Goal: Task Accomplishment & Management: Use online tool/utility

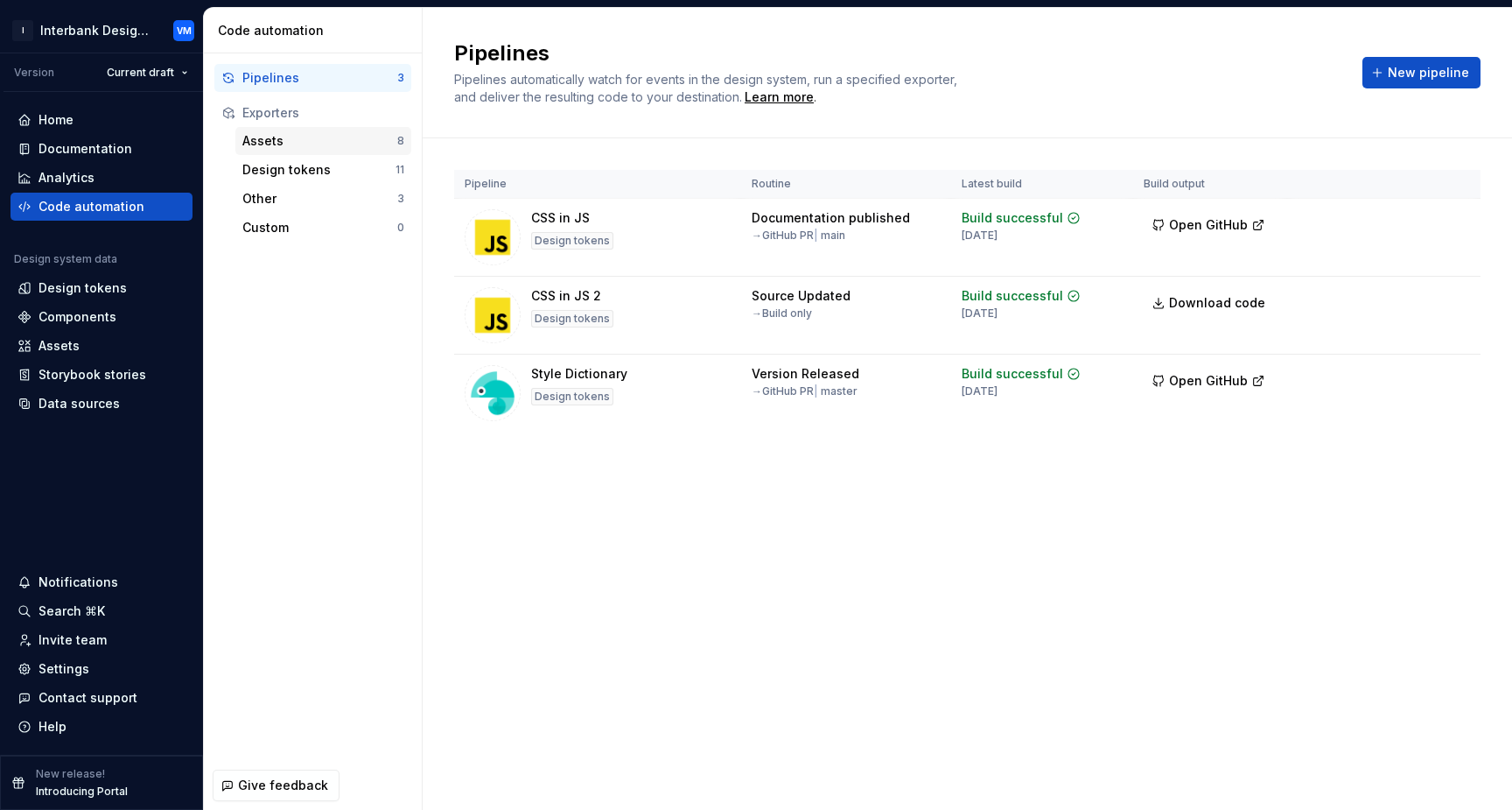
click at [279, 146] on div "Assets" at bounding box center [320, 141] width 155 height 18
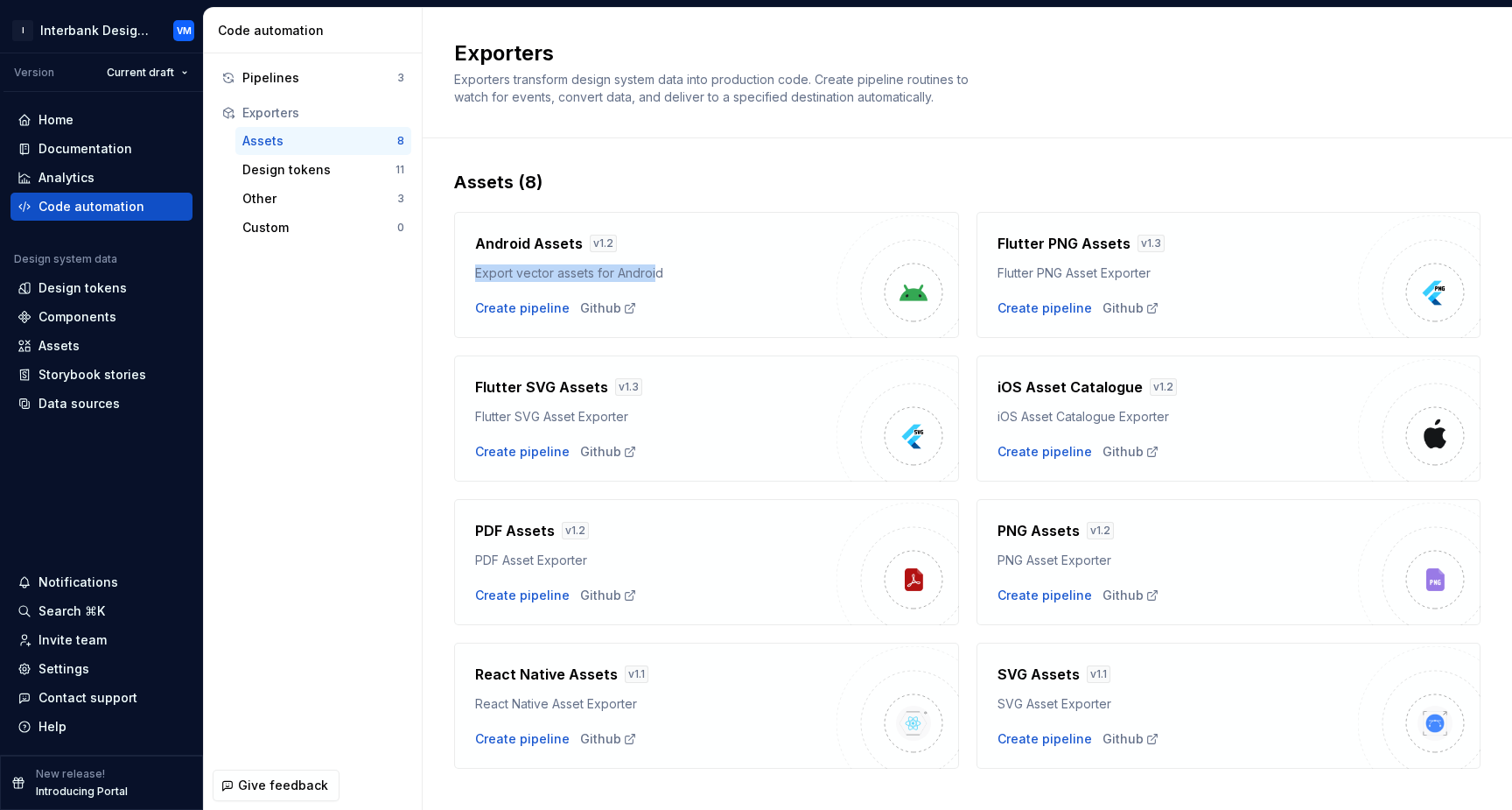
drag, startPoint x: 476, startPoint y: 274, endPoint x: 656, endPoint y: 273, distance: 180.0
click at [656, 274] on div "Export vector assets for Android" at bounding box center [655, 274] width 362 height 18
click at [714, 299] on div "Create pipeline Github" at bounding box center [655, 308] width 362 height 18
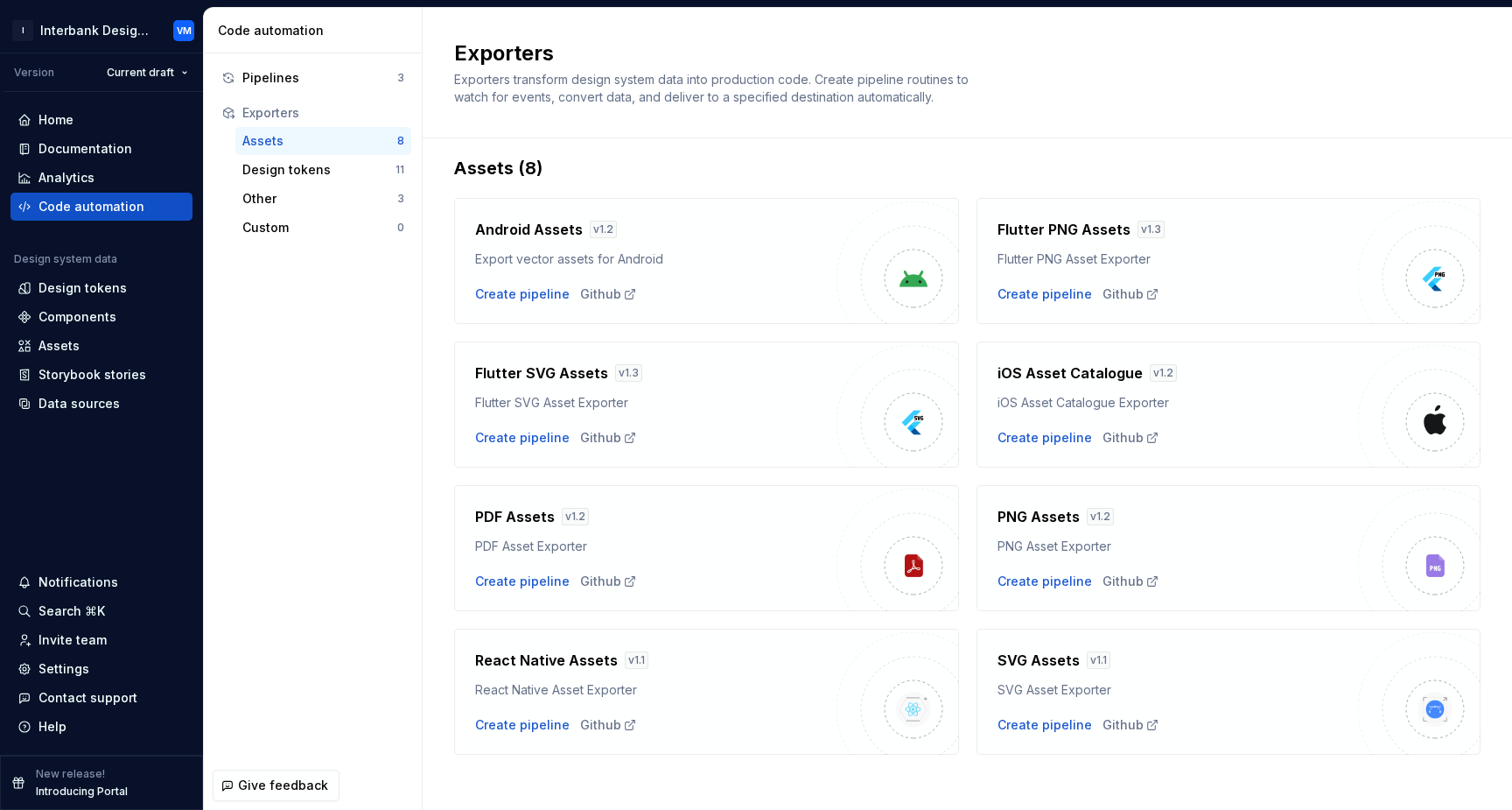
scroll to position [26, 0]
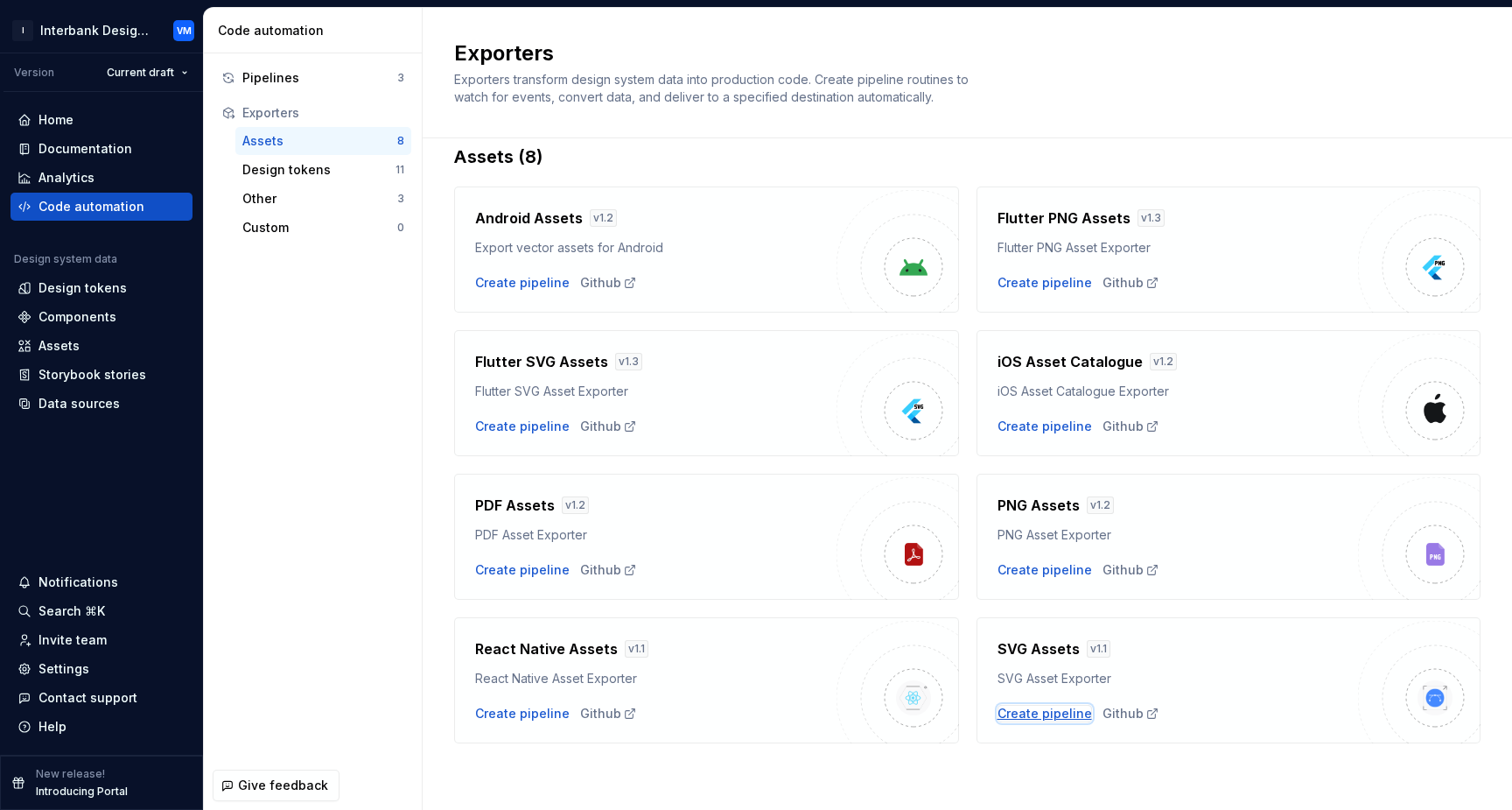
click at [1033, 712] on div "Create pipeline" at bounding box center [1044, 714] width 94 height 18
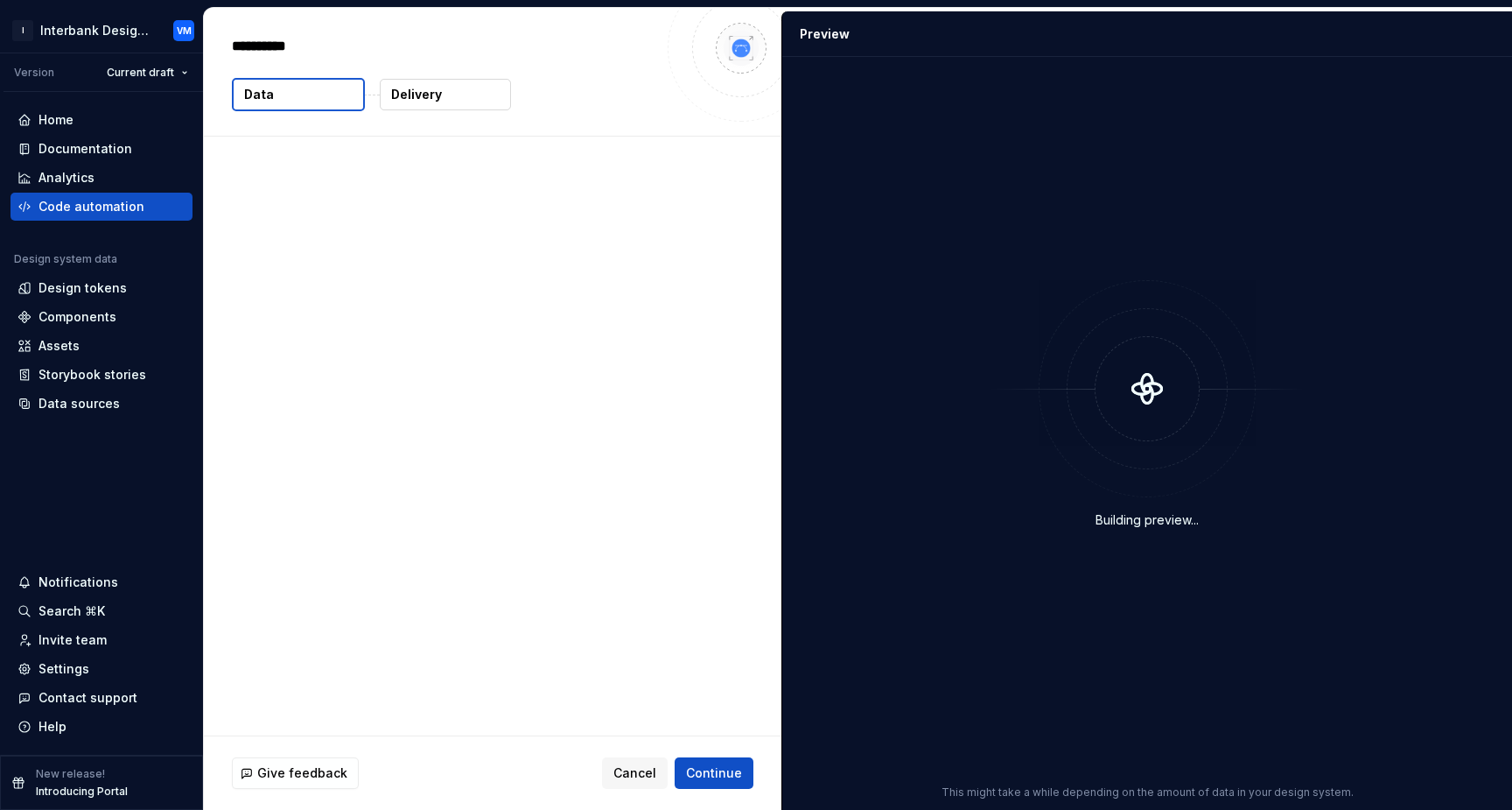
type textarea "*"
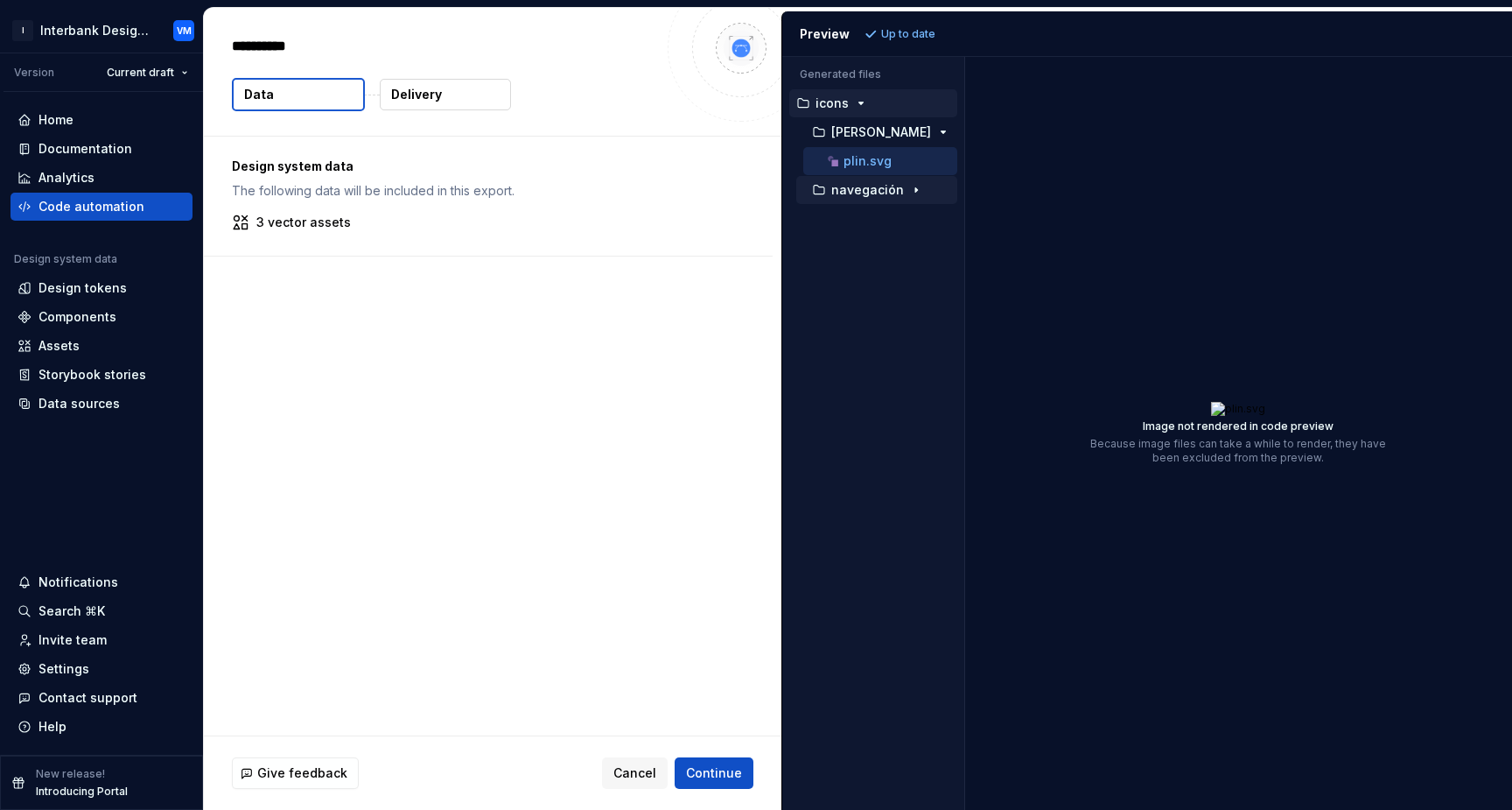
click at [909, 193] on icon "button" at bounding box center [916, 190] width 14 height 14
click at [911, 212] on icon "button" at bounding box center [909, 219] width 14 height 14
click at [909, 241] on icon "button" at bounding box center [909, 248] width 14 height 14
click at [912, 280] on p "xxs.svg" at bounding box center [897, 277] width 45 height 14
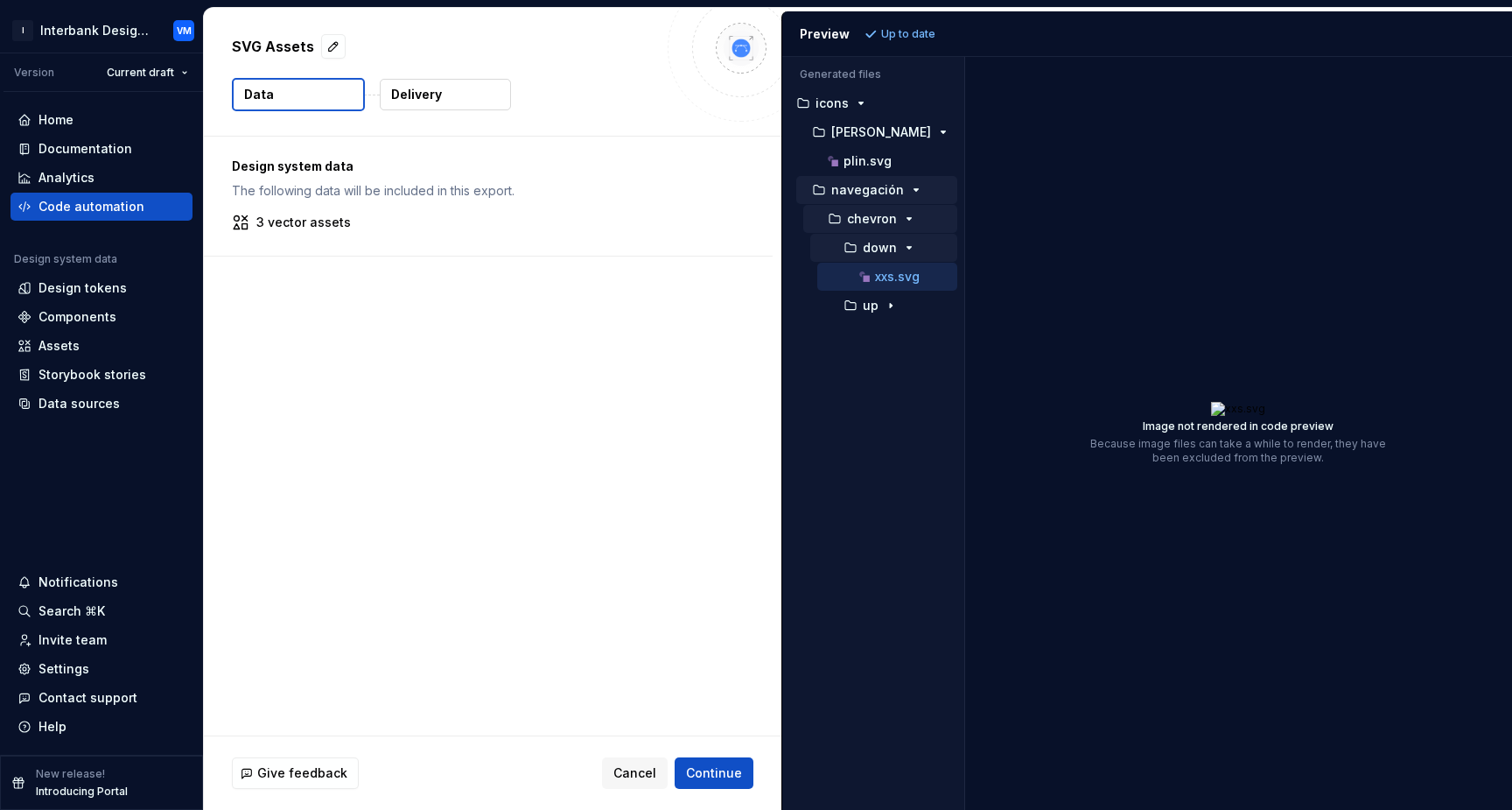
click at [912, 280] on p "xxs.svg" at bounding box center [897, 277] width 45 height 14
click at [893, 298] on icon "button" at bounding box center [891, 305] width 14 height 14
click at [901, 338] on p "xxs.svg" at bounding box center [897, 334] width 45 height 14
click at [911, 282] on p "xxs.svg" at bounding box center [897, 277] width 45 height 14
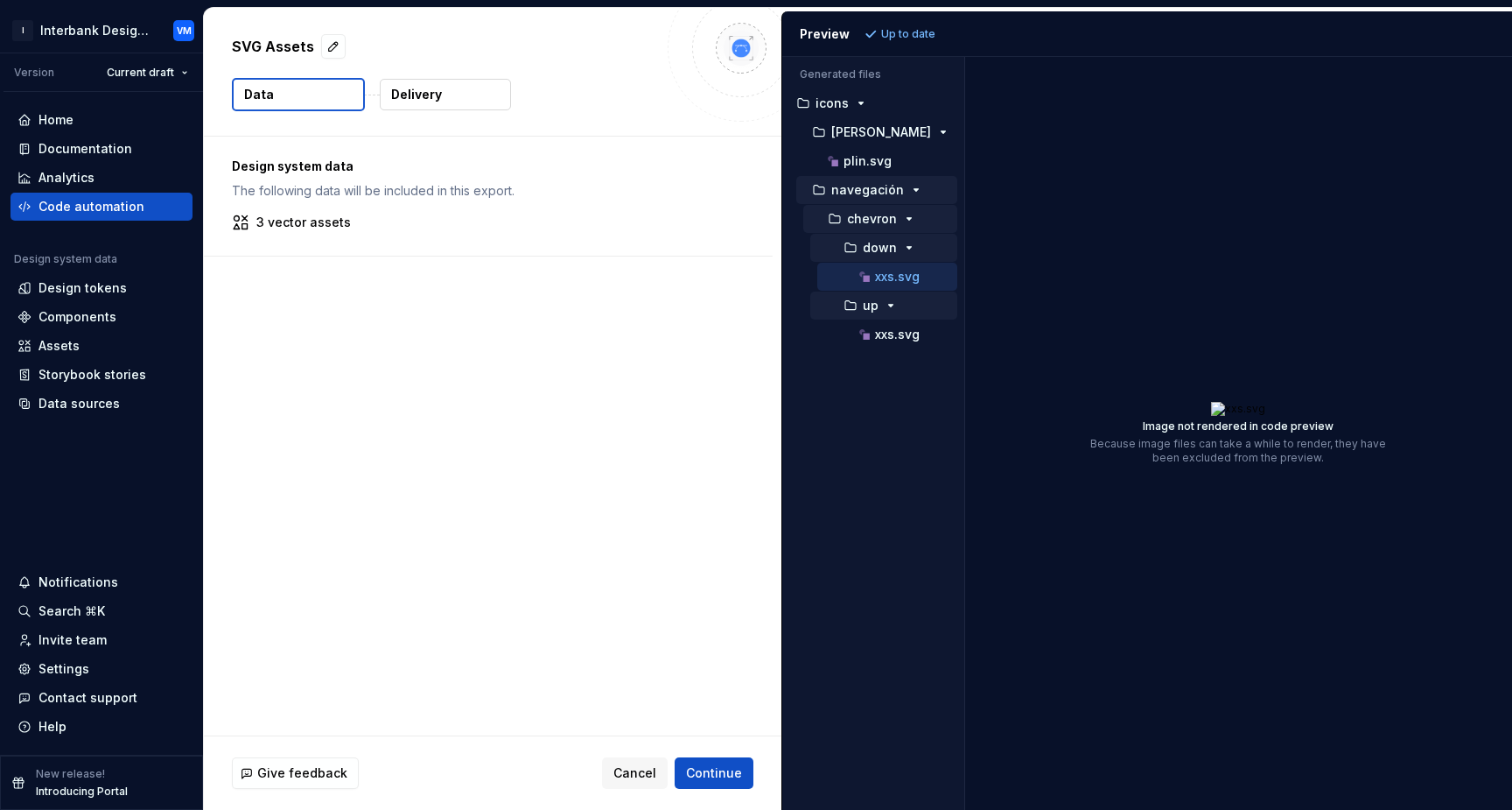
click at [894, 276] on p "xxs.svg" at bounding box center [897, 277] width 45 height 14
click at [882, 274] on p "xxs.svg" at bounding box center [897, 277] width 45 height 14
click at [905, 252] on icon "button" at bounding box center [909, 248] width 14 height 14
click at [898, 325] on div "xxs.svg" at bounding box center [906, 334] width 101 height 18
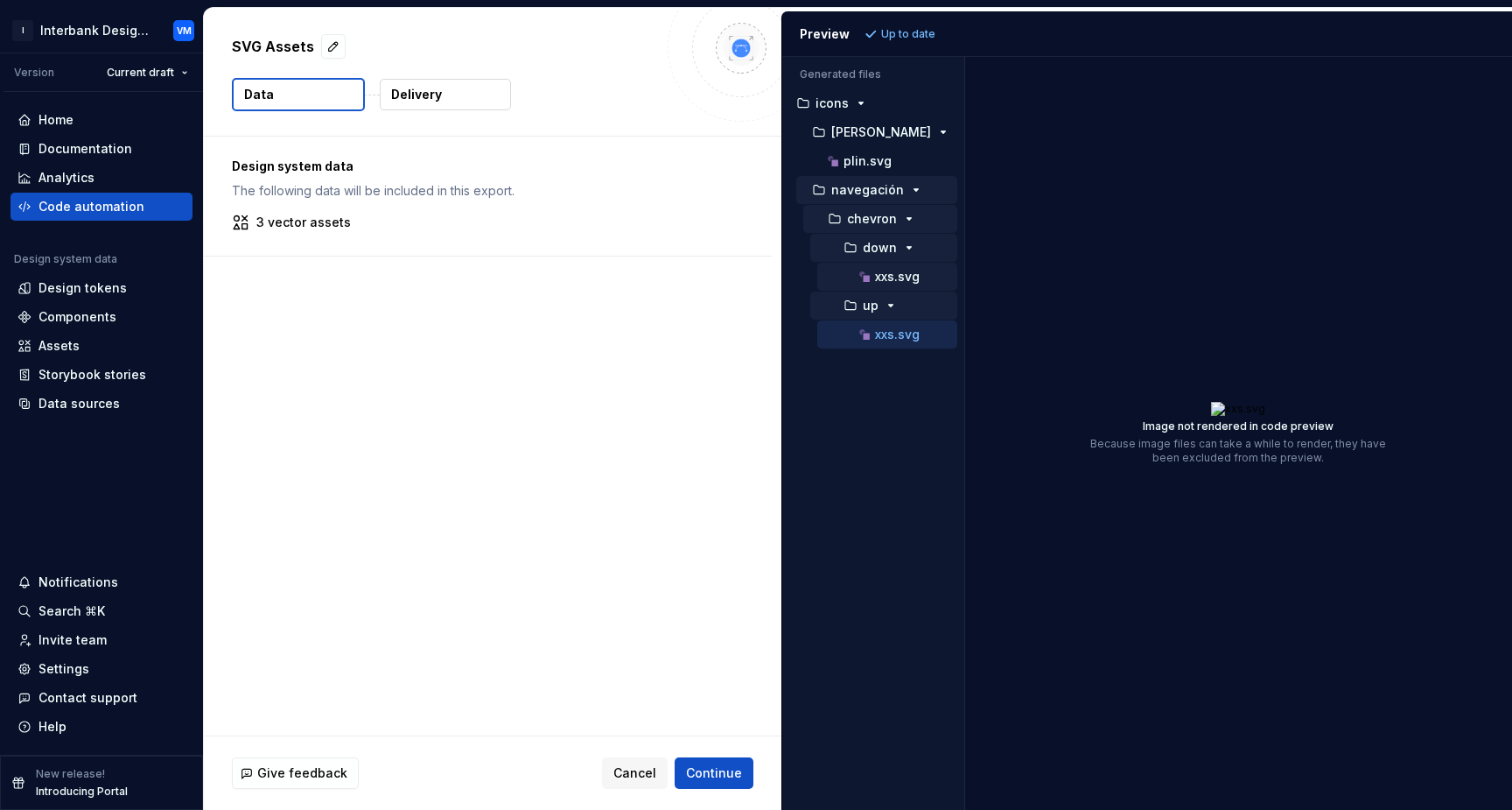
click at [905, 279] on p "xxs.svg" at bounding box center [897, 277] width 45 height 14
click at [882, 169] on div "plin.svg" at bounding box center [891, 162] width 133 height 18
click at [897, 279] on p "xxs.svg" at bounding box center [897, 277] width 45 height 14
click at [868, 165] on p "plin.svg" at bounding box center [867, 161] width 49 height 14
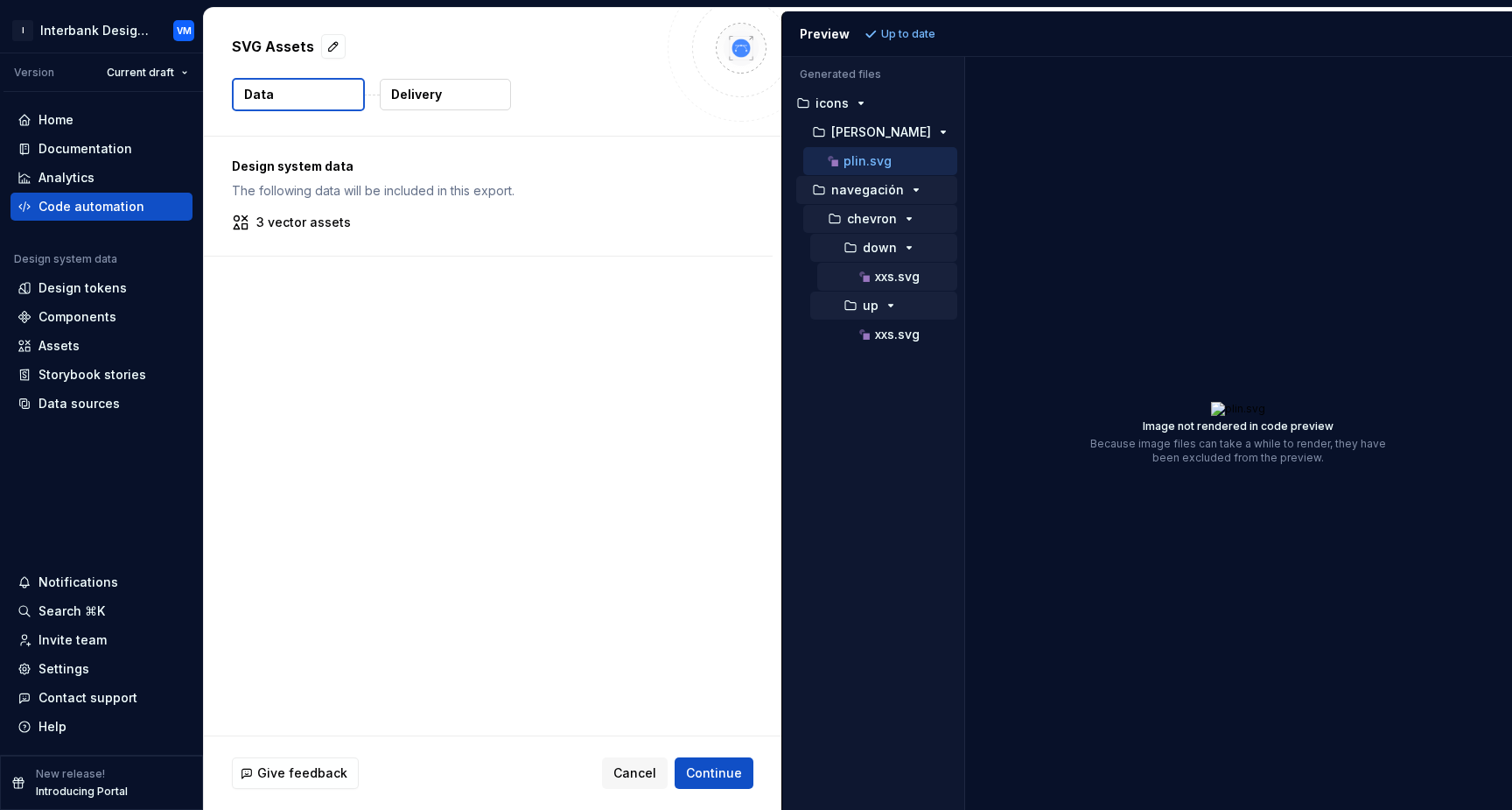
click at [887, 278] on p "xxs.svg" at bounding box center [897, 277] width 45 height 14
click at [911, 244] on icon "button" at bounding box center [909, 248] width 14 height 14
click at [895, 304] on icon "button" at bounding box center [891, 305] width 14 height 14
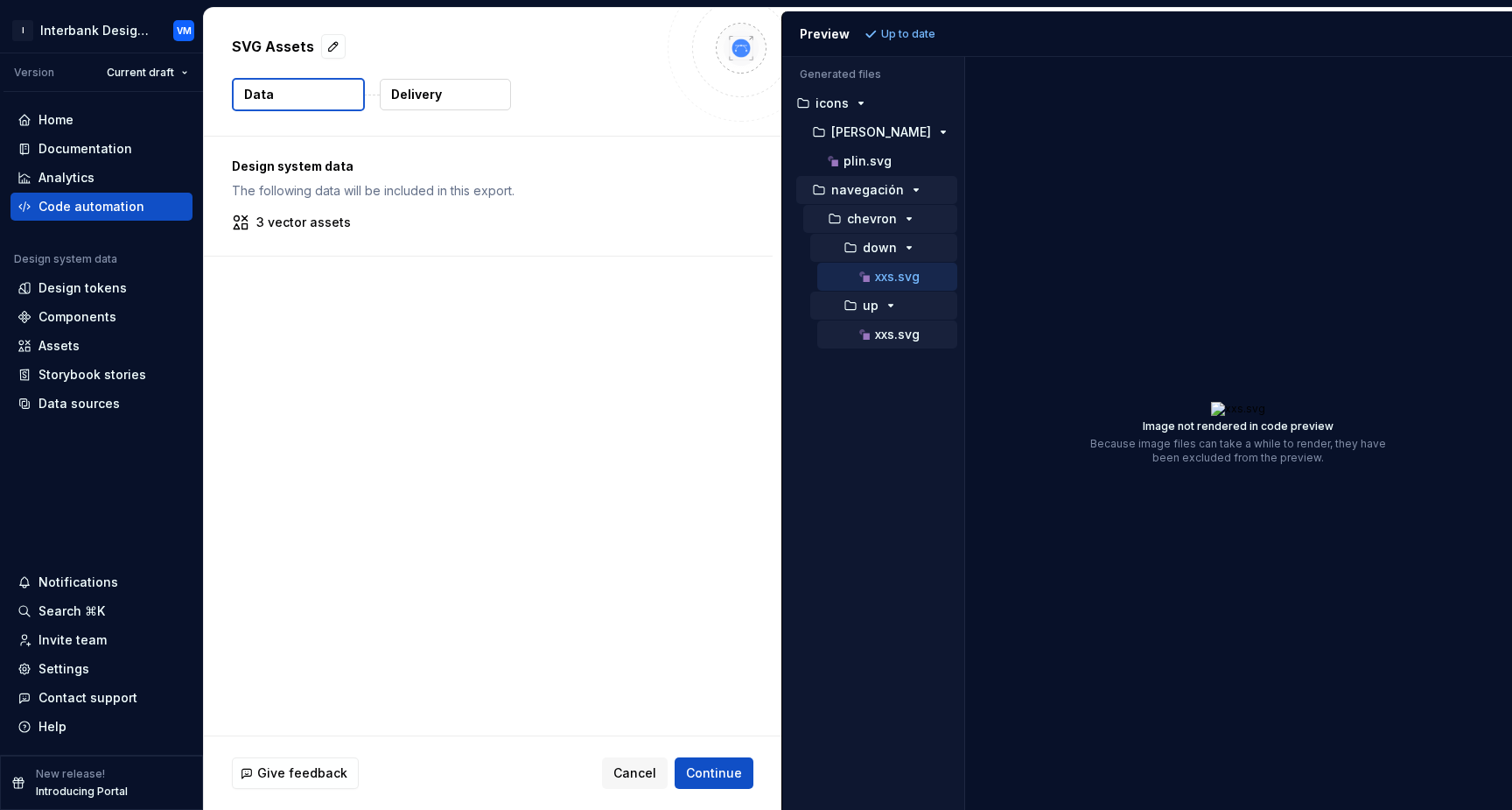
click at [893, 331] on p "xxs.svg" at bounding box center [897, 334] width 45 height 14
click at [862, 150] on div "plin.svg" at bounding box center [880, 161] width 154 height 28
click at [614, 769] on button "Cancel" at bounding box center [634, 773] width 65 height 32
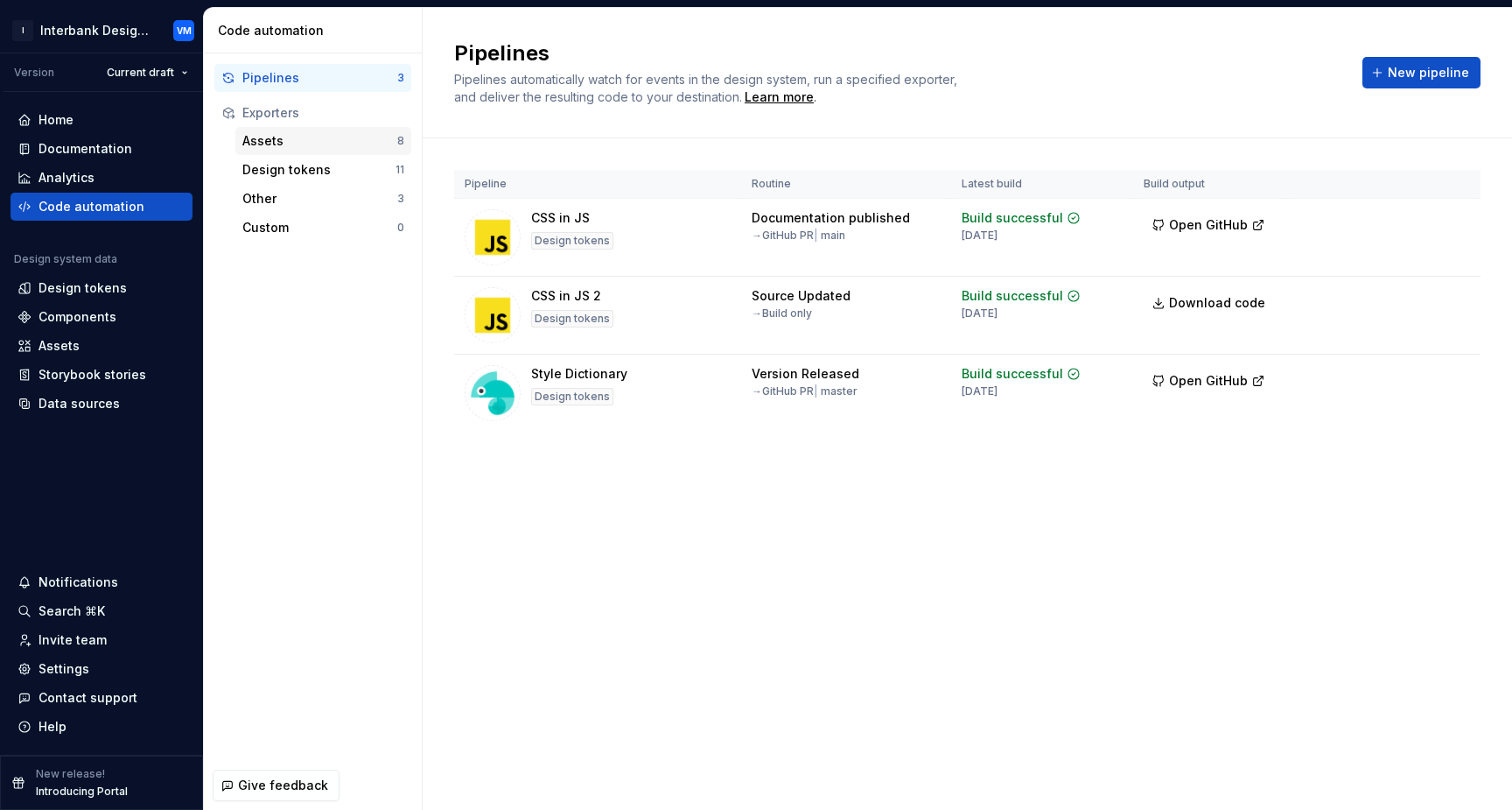
click at [275, 142] on div "Assets" at bounding box center [320, 141] width 155 height 18
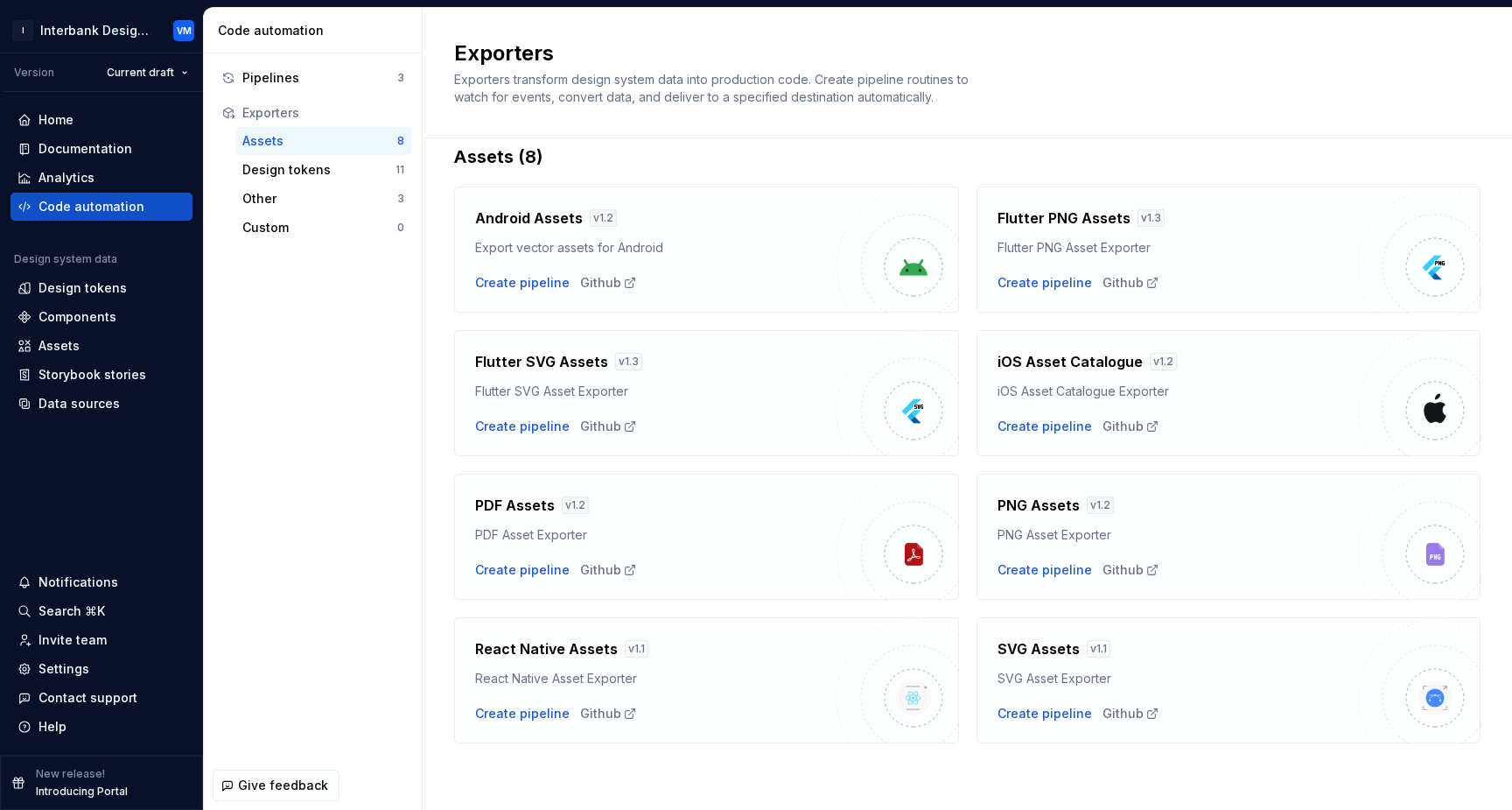
scroll to position [25, 0]
click at [1046, 432] on div "Create pipeline" at bounding box center [1044, 427] width 94 height 18
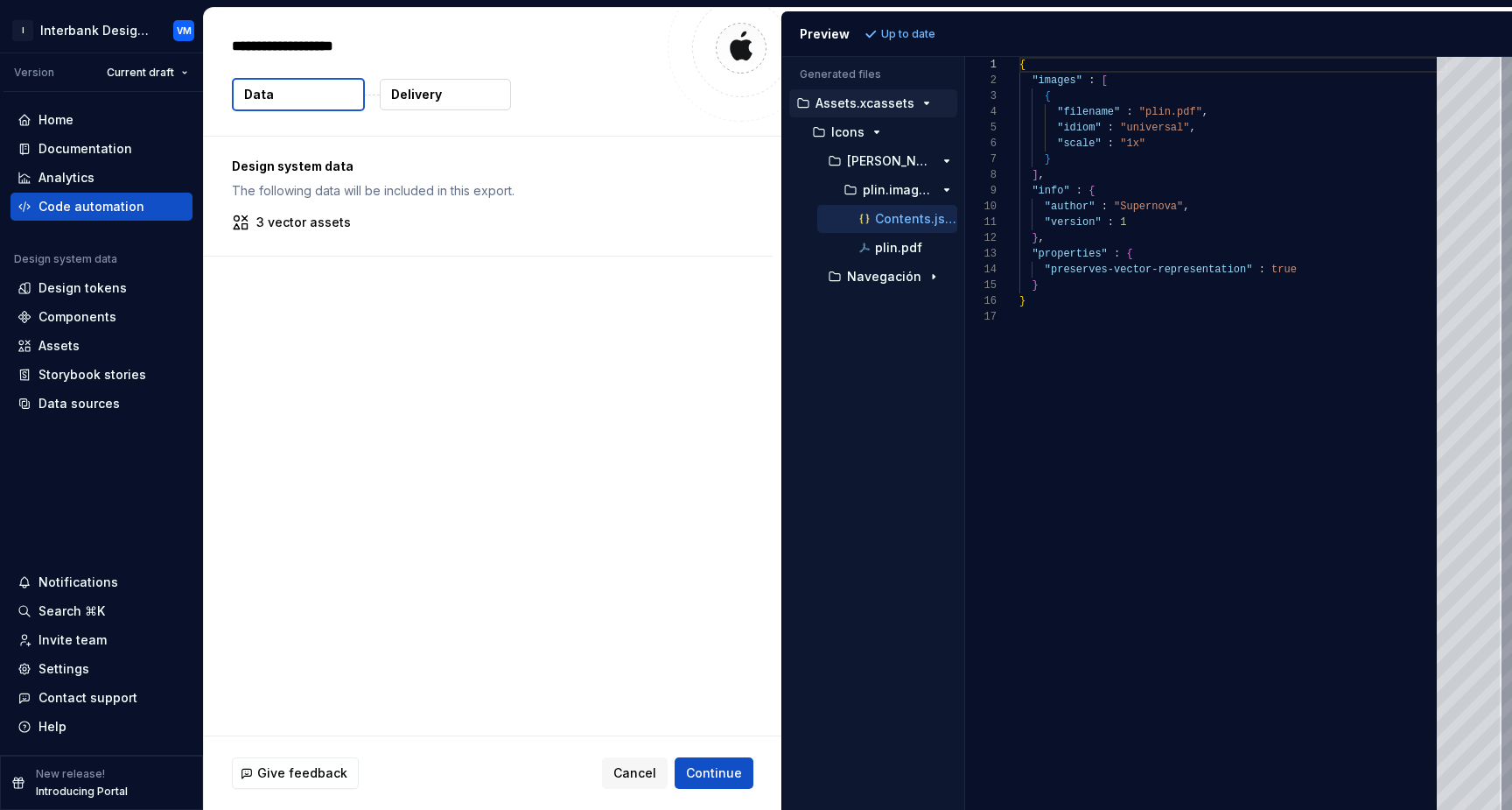
type textarea "*"
click at [911, 252] on p "plin.pdf" at bounding box center [899, 248] width 48 height 14
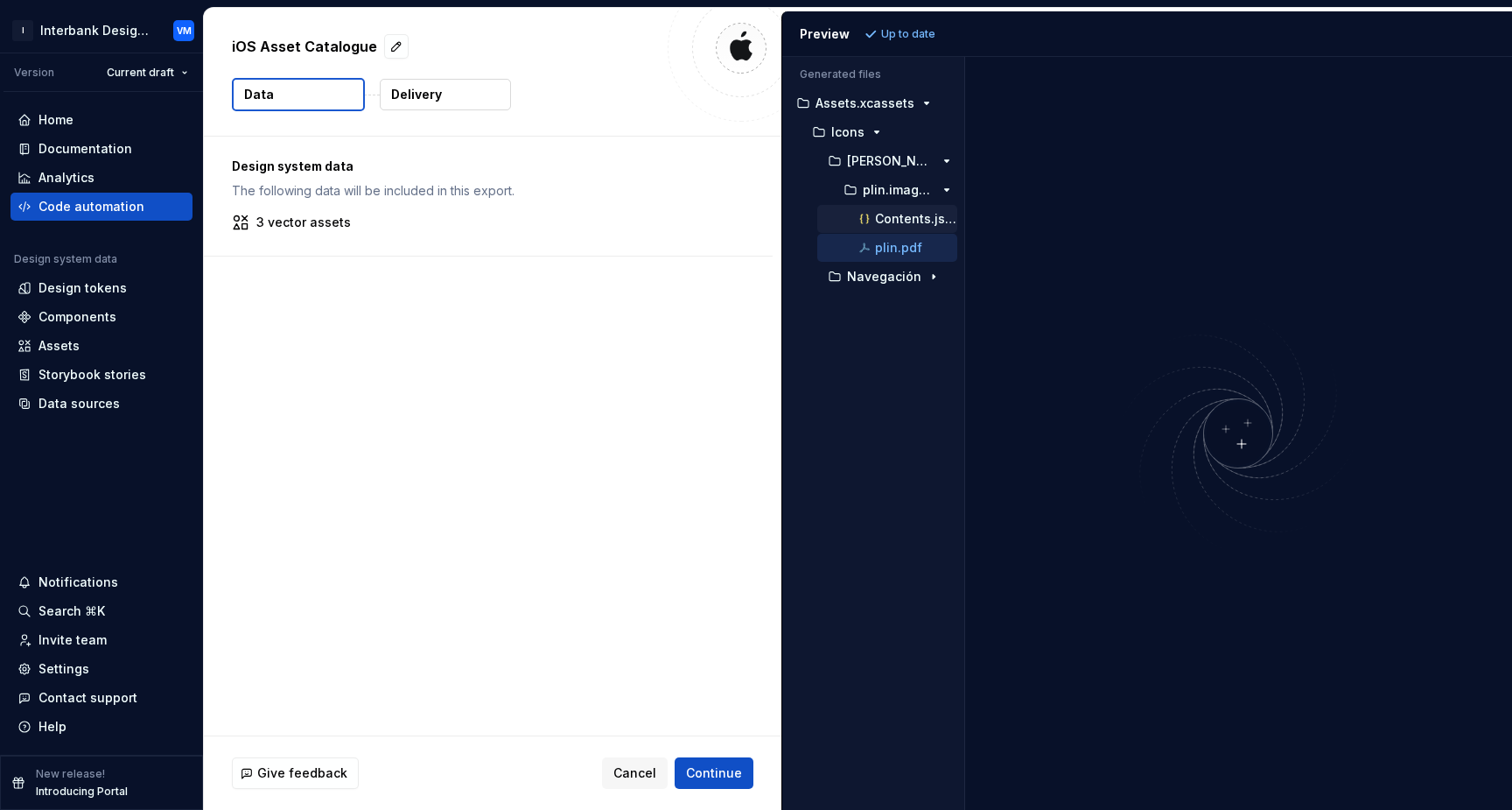
click at [896, 219] on p "Contents.json" at bounding box center [916, 219] width 82 height 14
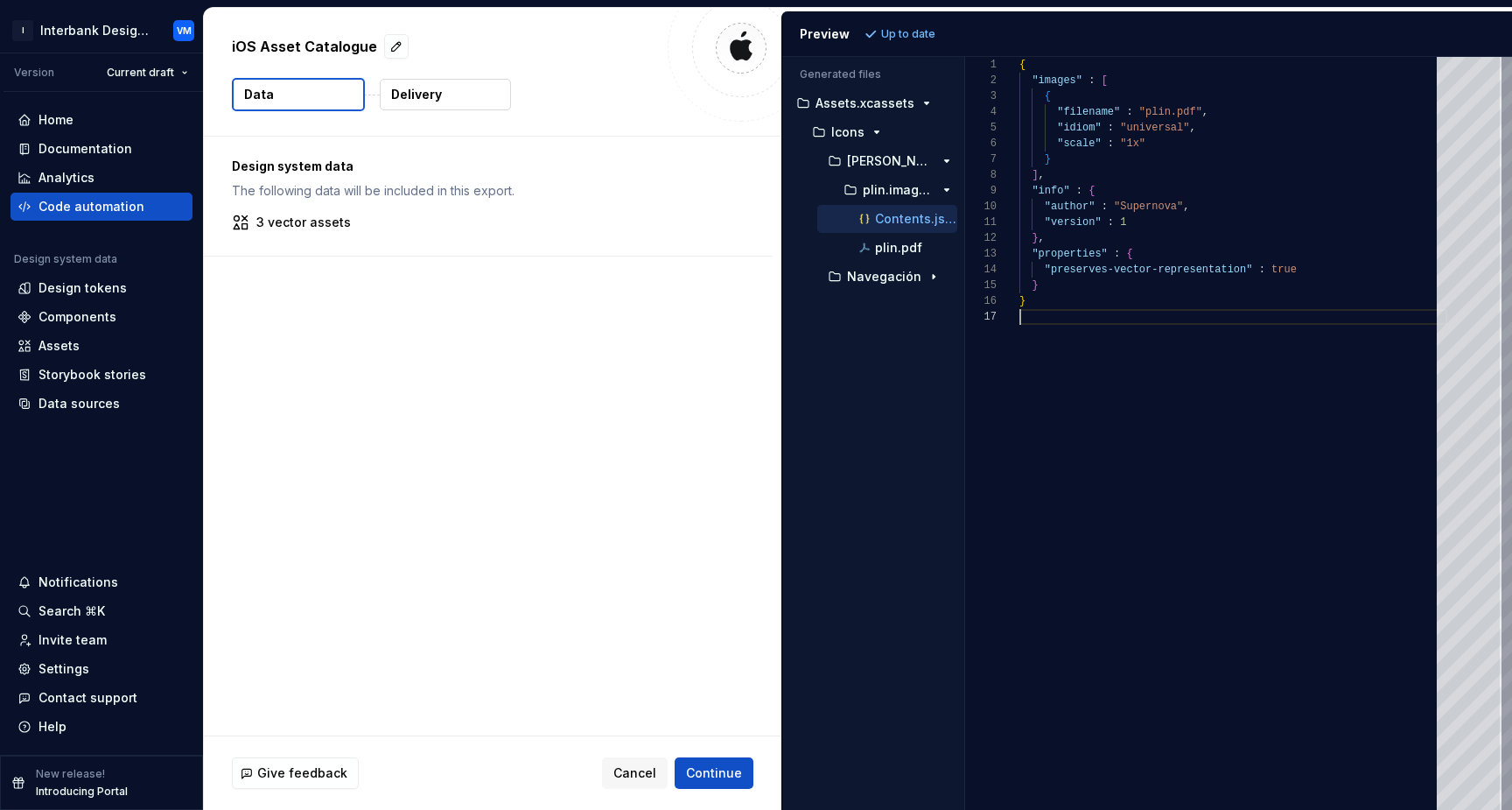
scroll to position [94, 12]
type textarea "**********"
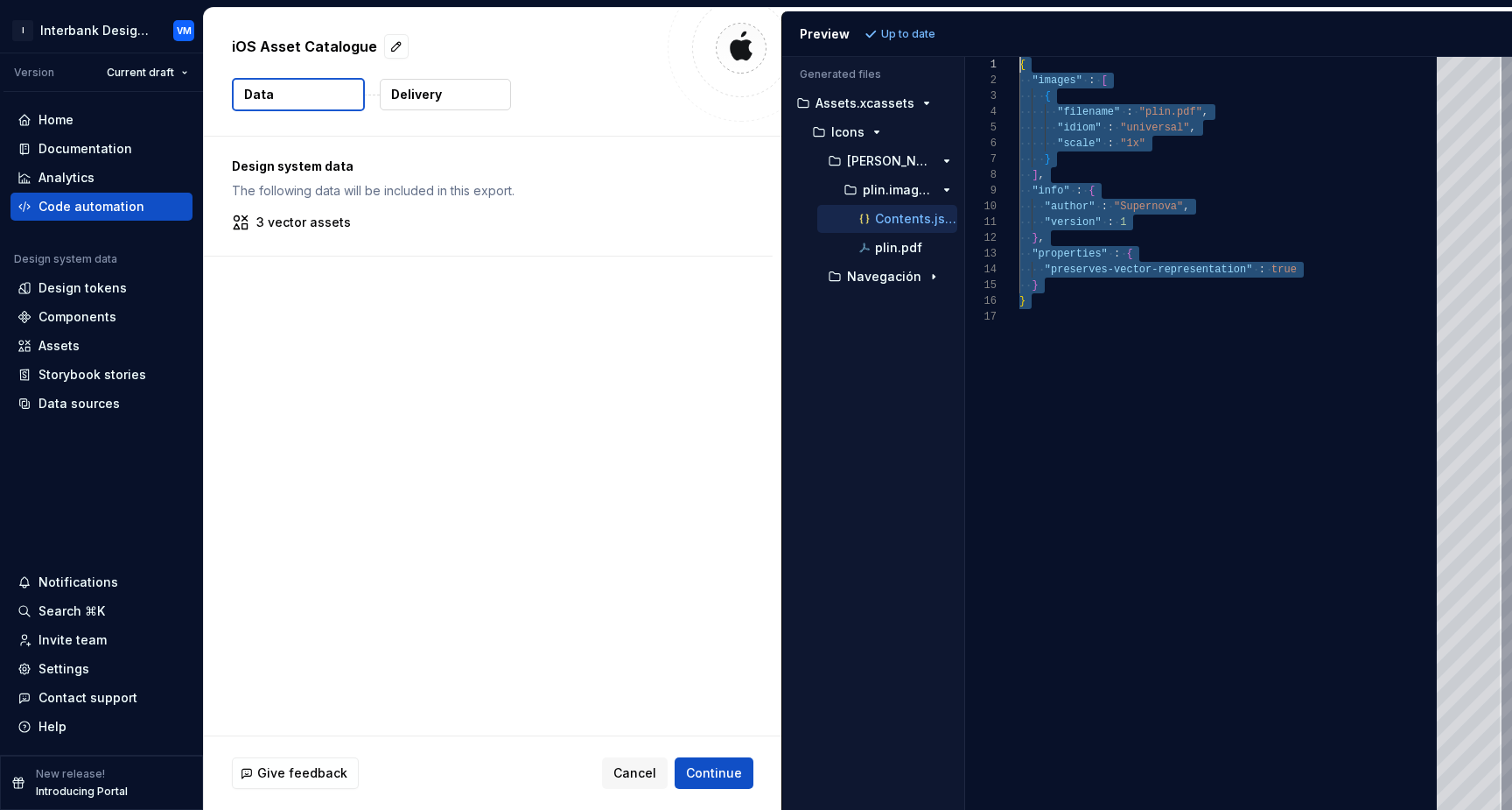
scroll to position [0, 0]
drag, startPoint x: 1064, startPoint y: 324, endPoint x: 1009, endPoint y: 62, distance: 267.7
click at [1020, 62] on div "{ "images" : [ { "filename" : "plin.pdf" , "idiom" : "universal" , "scale" : "1…" at bounding box center [1234, 432] width 428 height 752
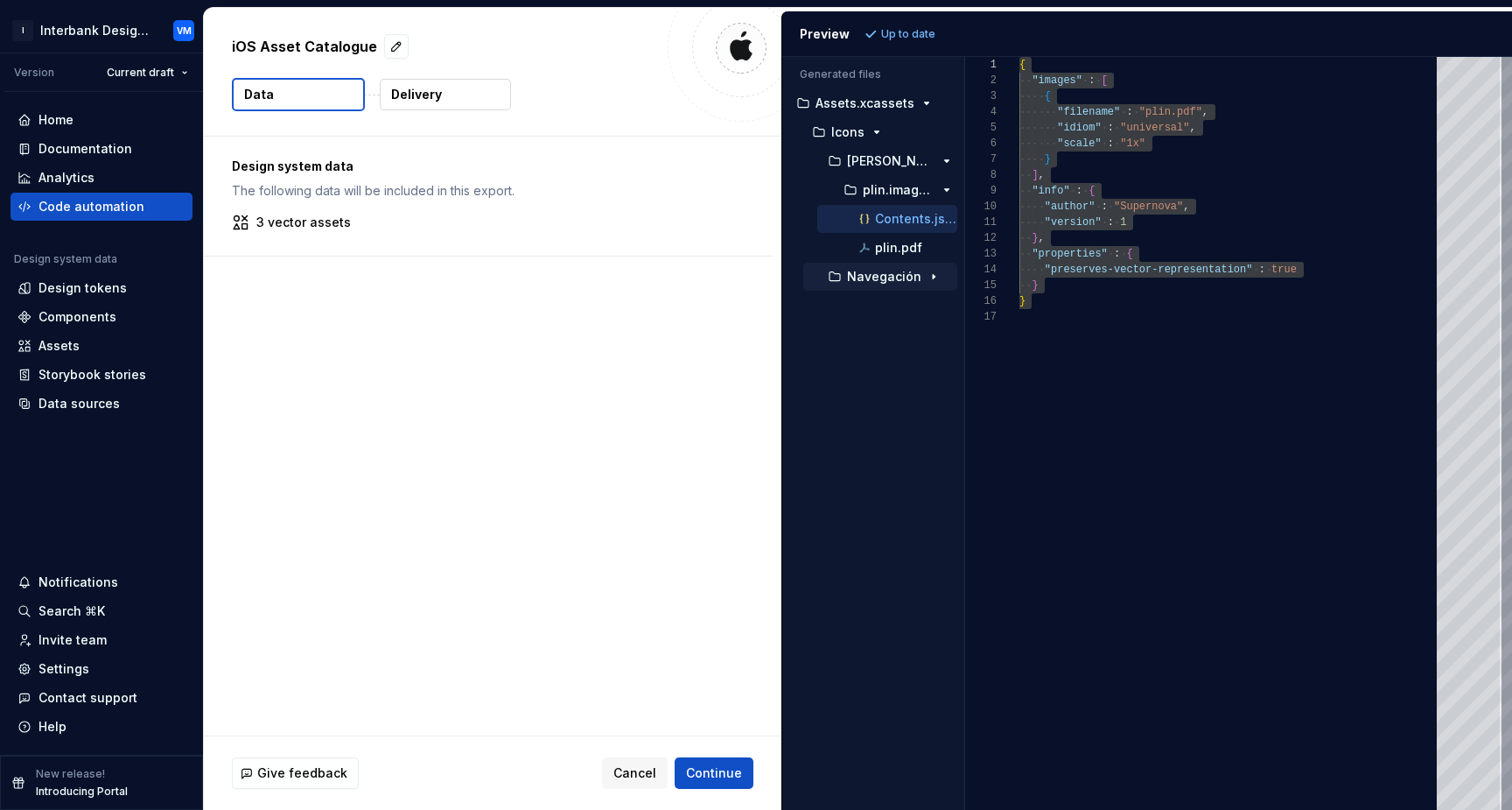
click at [922, 273] on div "button" at bounding box center [932, 277] width 21 height 14
click at [909, 231] on div "Contents.json" at bounding box center [887, 219] width 140 height 28
click at [899, 245] on p "plin.pdf" at bounding box center [899, 248] width 48 height 14
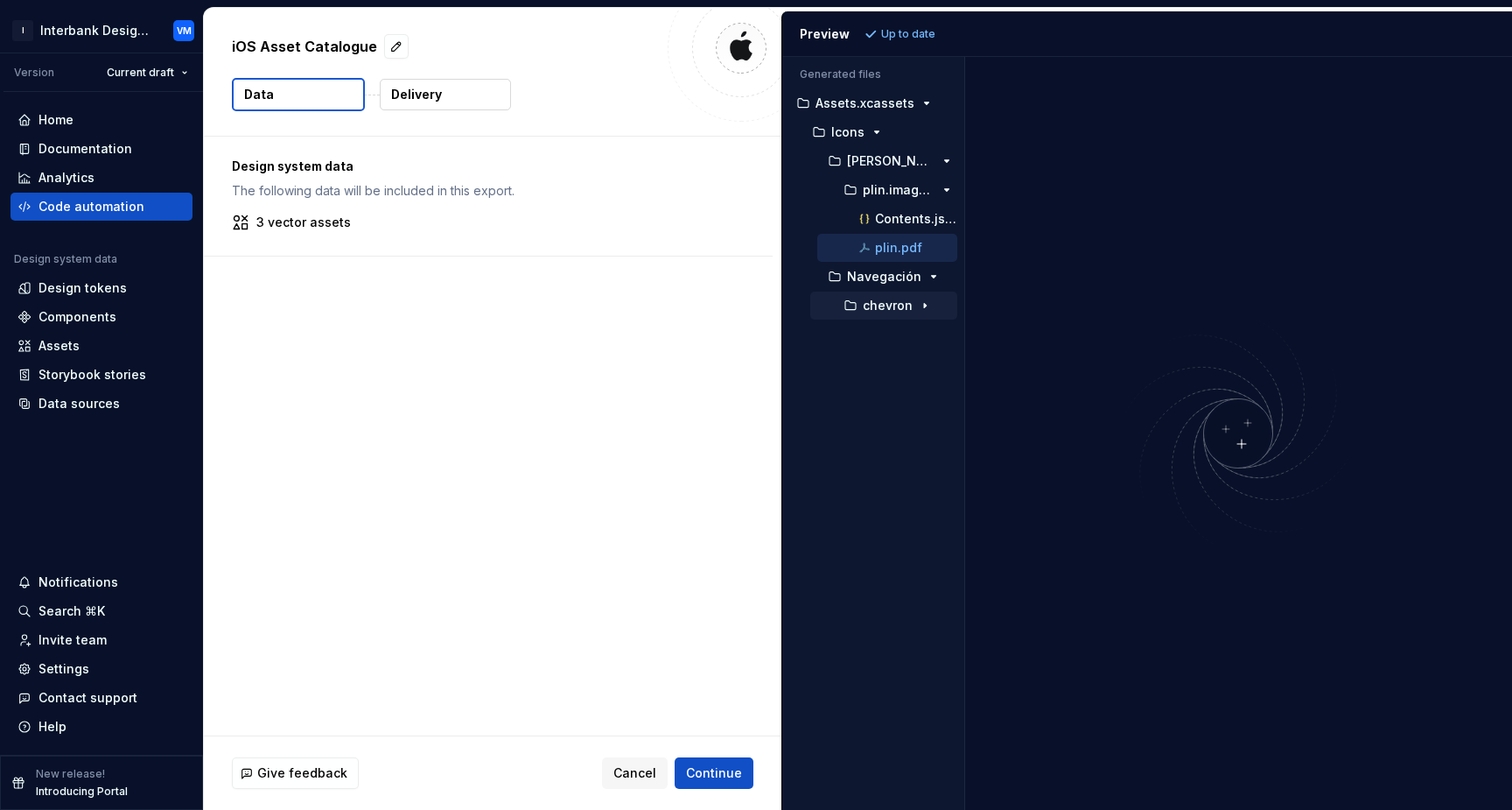
click at [919, 305] on icon "button" at bounding box center [924, 305] width 14 height 14
click at [916, 339] on div "button" at bounding box center [925, 334] width 21 height 14
click at [921, 366] on p "XXS.imageset" at bounding box center [914, 363] width 41 height 14
click at [930, 400] on div "Contents.json" at bounding box center [921, 393] width 70 height 18
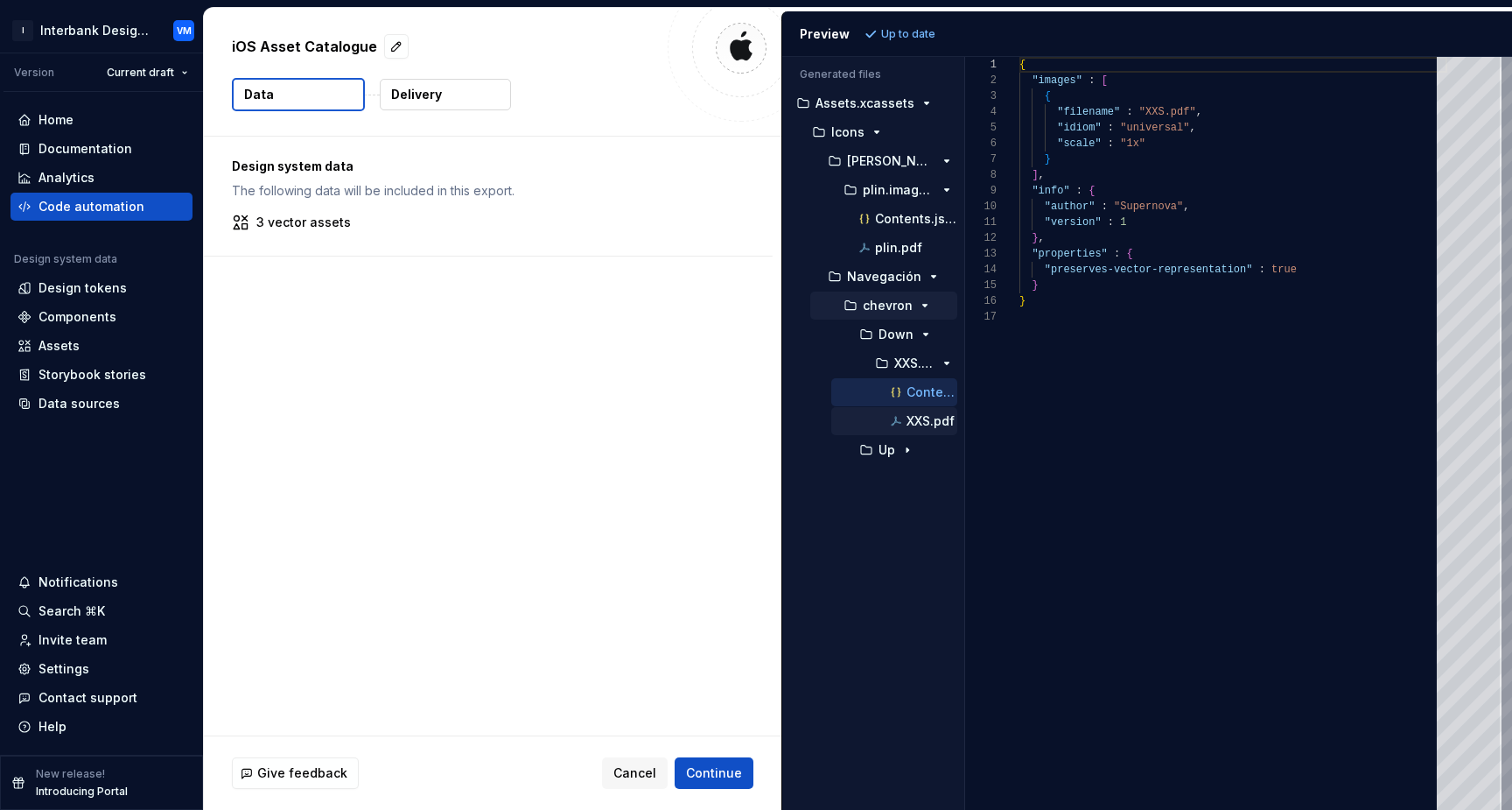
click at [927, 422] on p "XXS.pdf" at bounding box center [930, 421] width 49 height 14
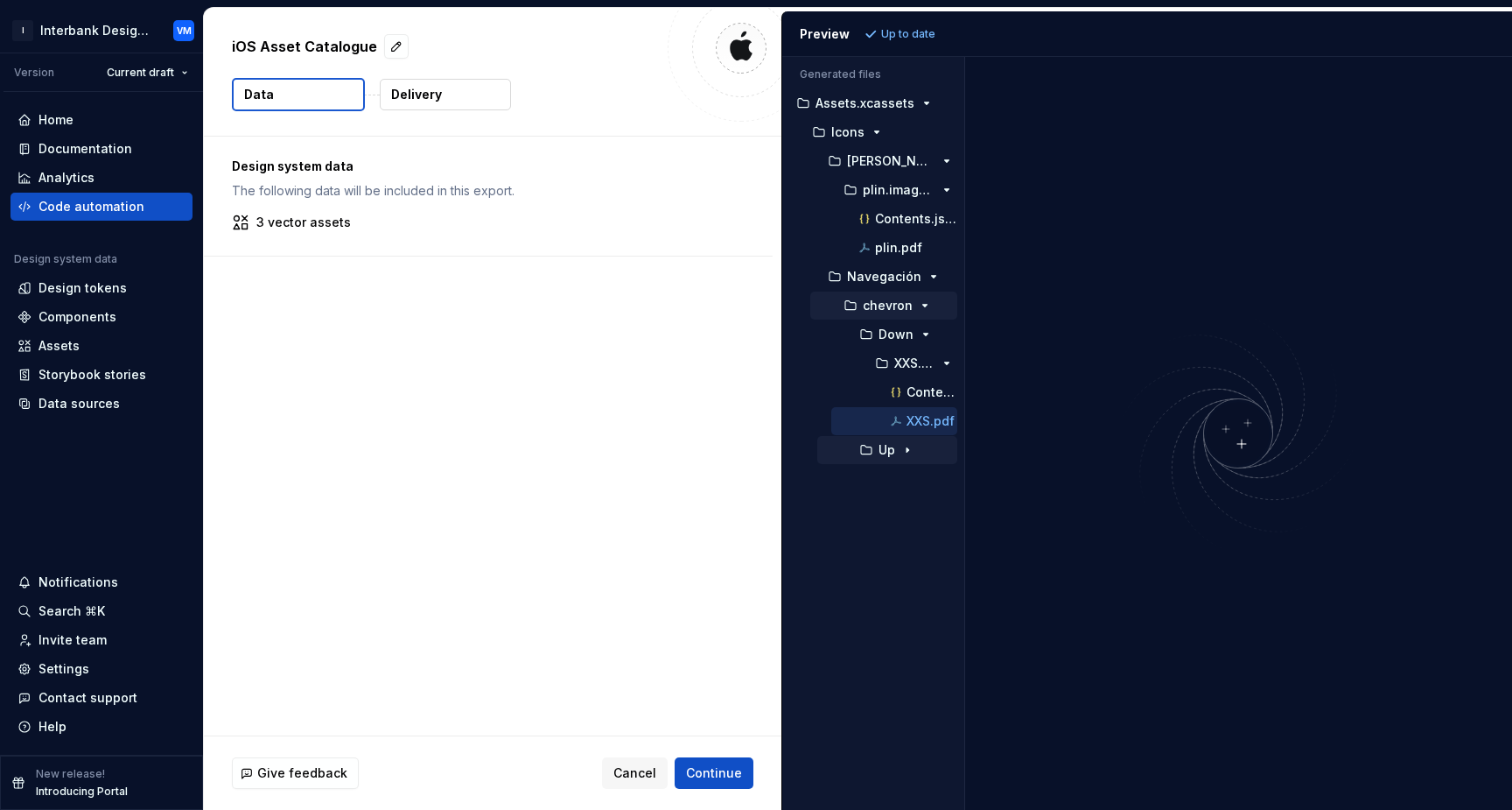
click at [909, 455] on icon "button" at bounding box center [908, 450] width 14 height 14
click at [918, 487] on button "XXS.imageset" at bounding box center [891, 478] width 133 height 19
click at [924, 538] on p "XXS.pdf" at bounding box center [930, 536] width 49 height 14
click at [920, 507] on p "Contents.json" at bounding box center [931, 508] width 51 height 14
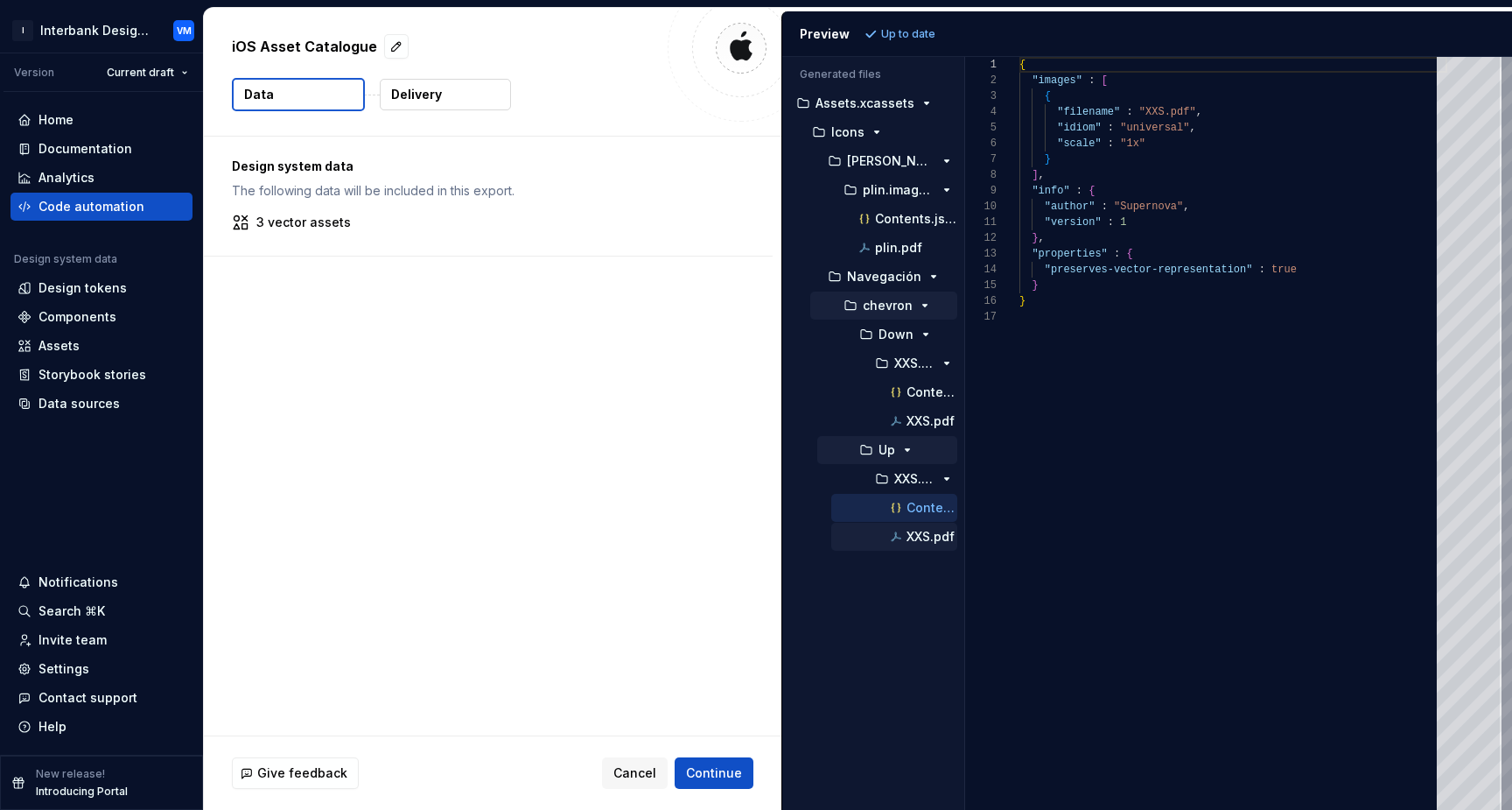
click at [929, 529] on p "XXS.pdf" at bounding box center [930, 536] width 49 height 14
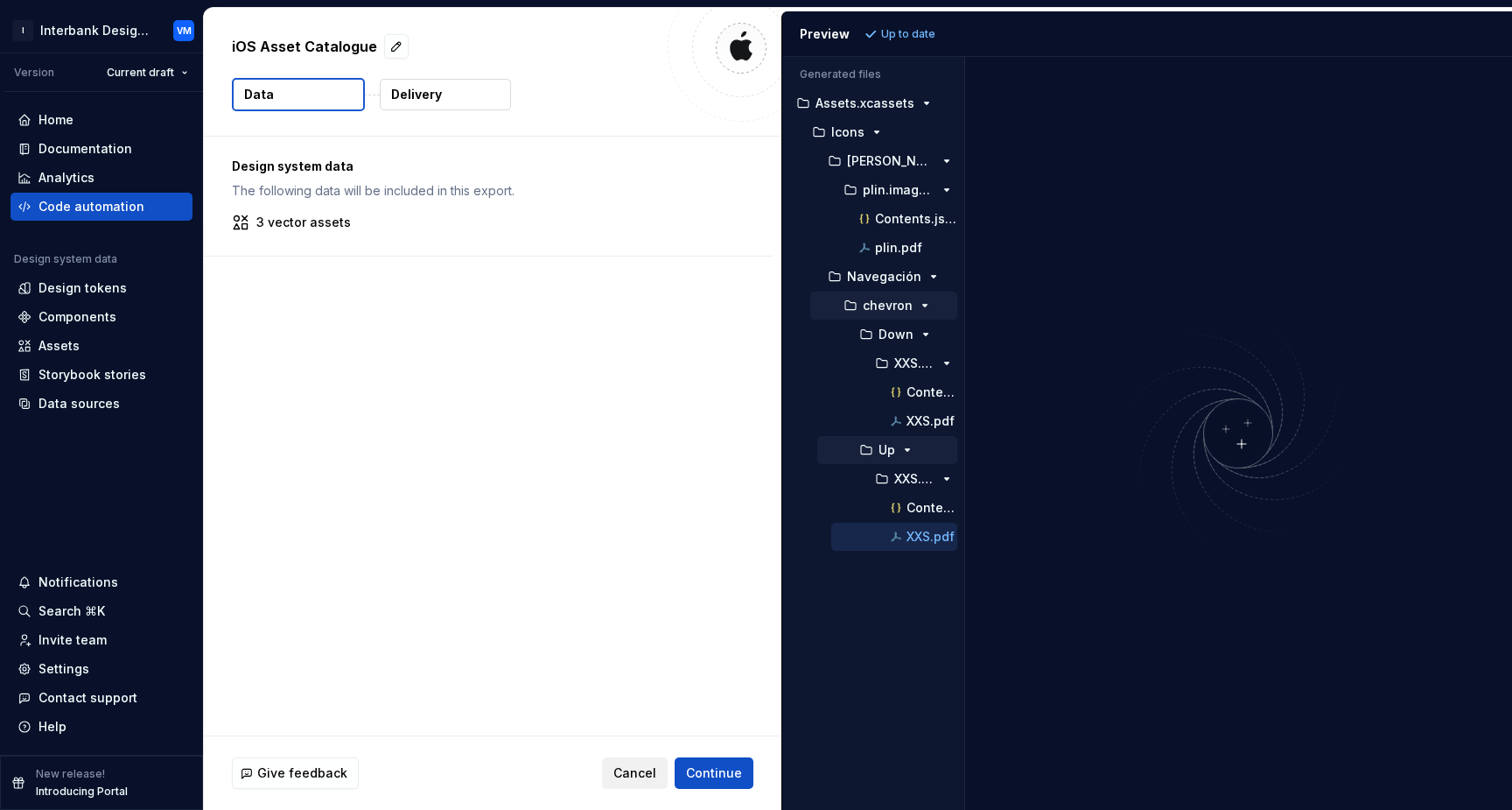
click at [633, 774] on span "Cancel" at bounding box center [634, 773] width 43 height 18
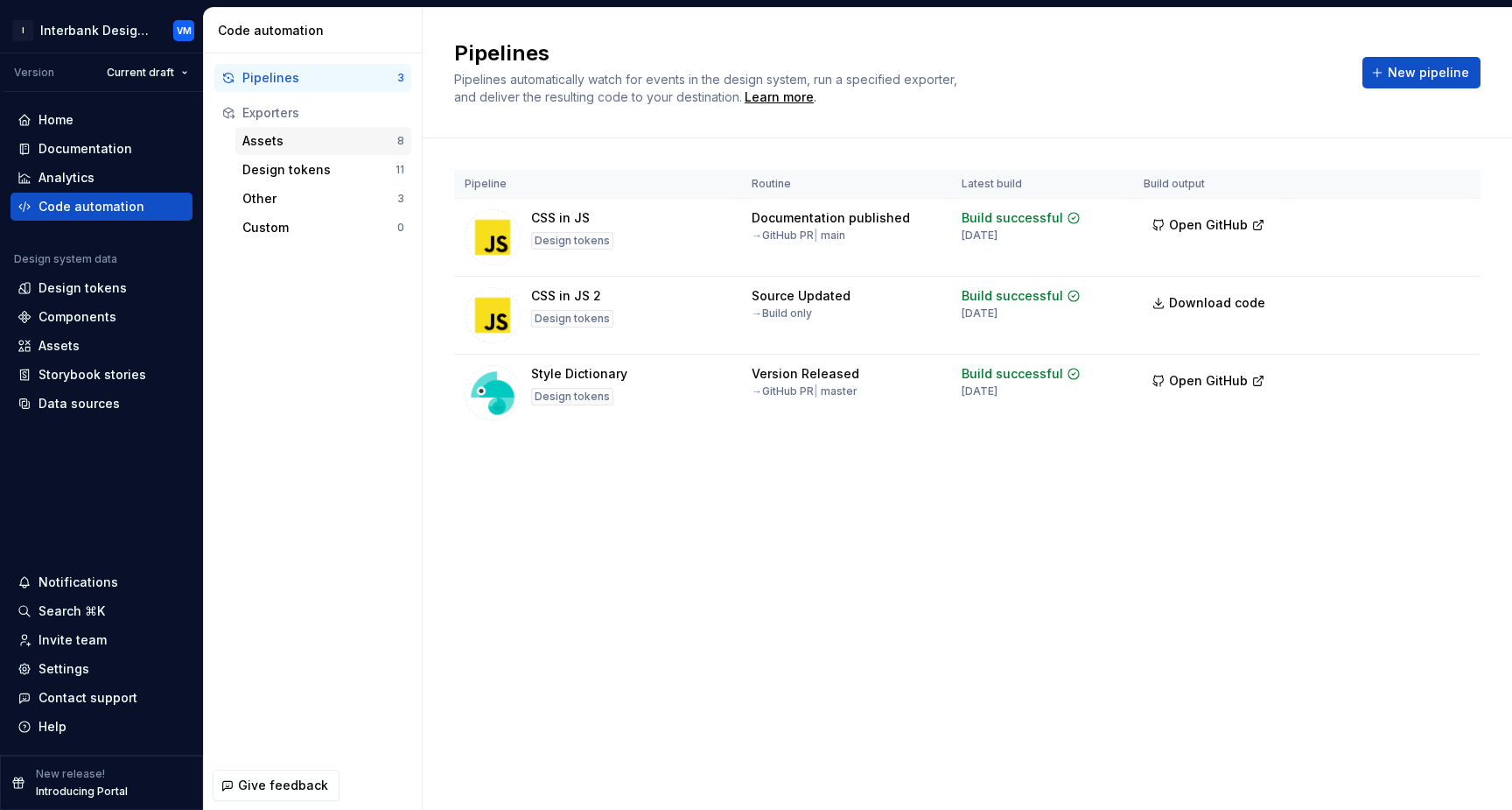
click at [352, 143] on div "Assets" at bounding box center [320, 141] width 155 height 18
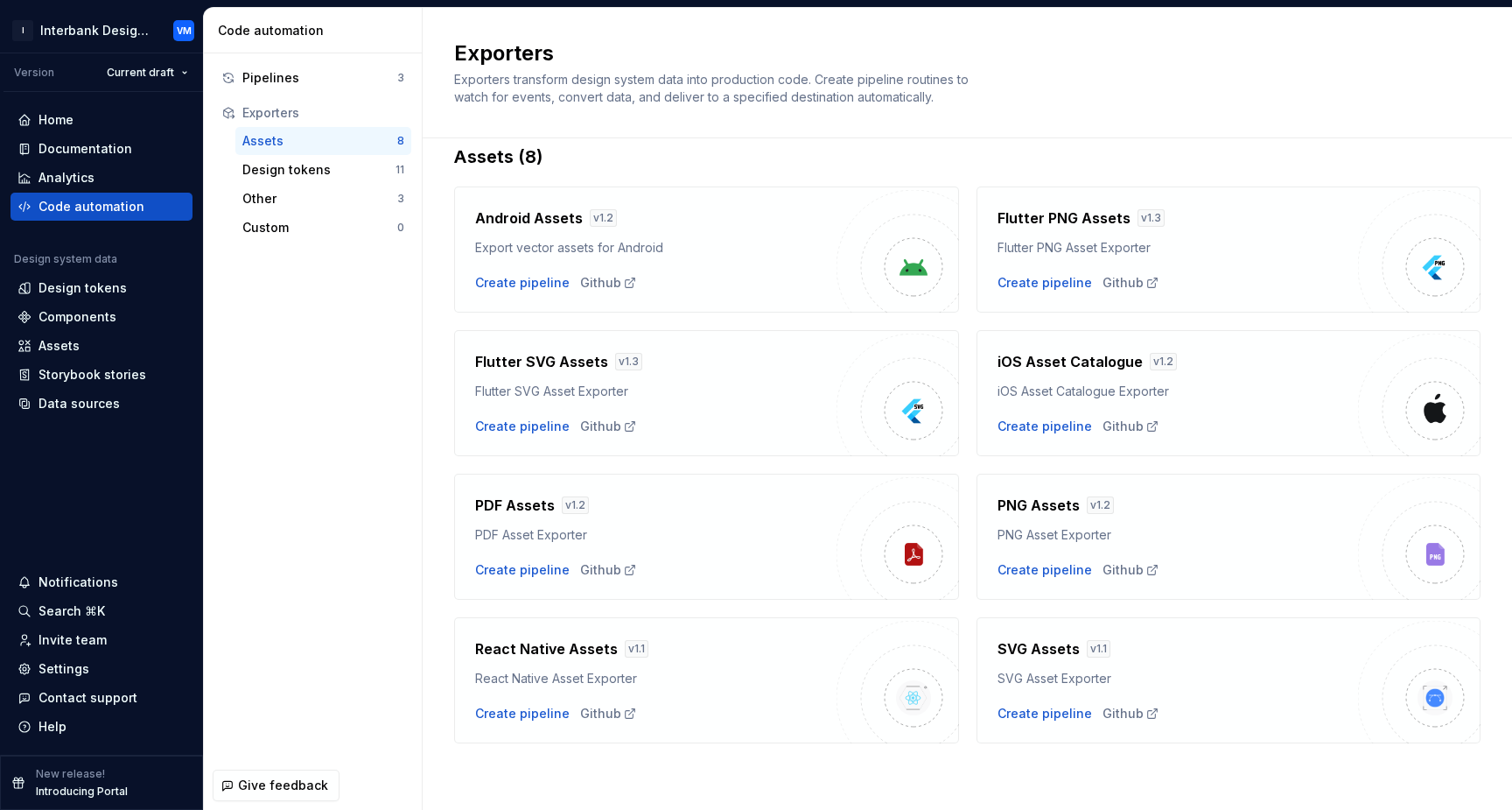
scroll to position [21, 0]
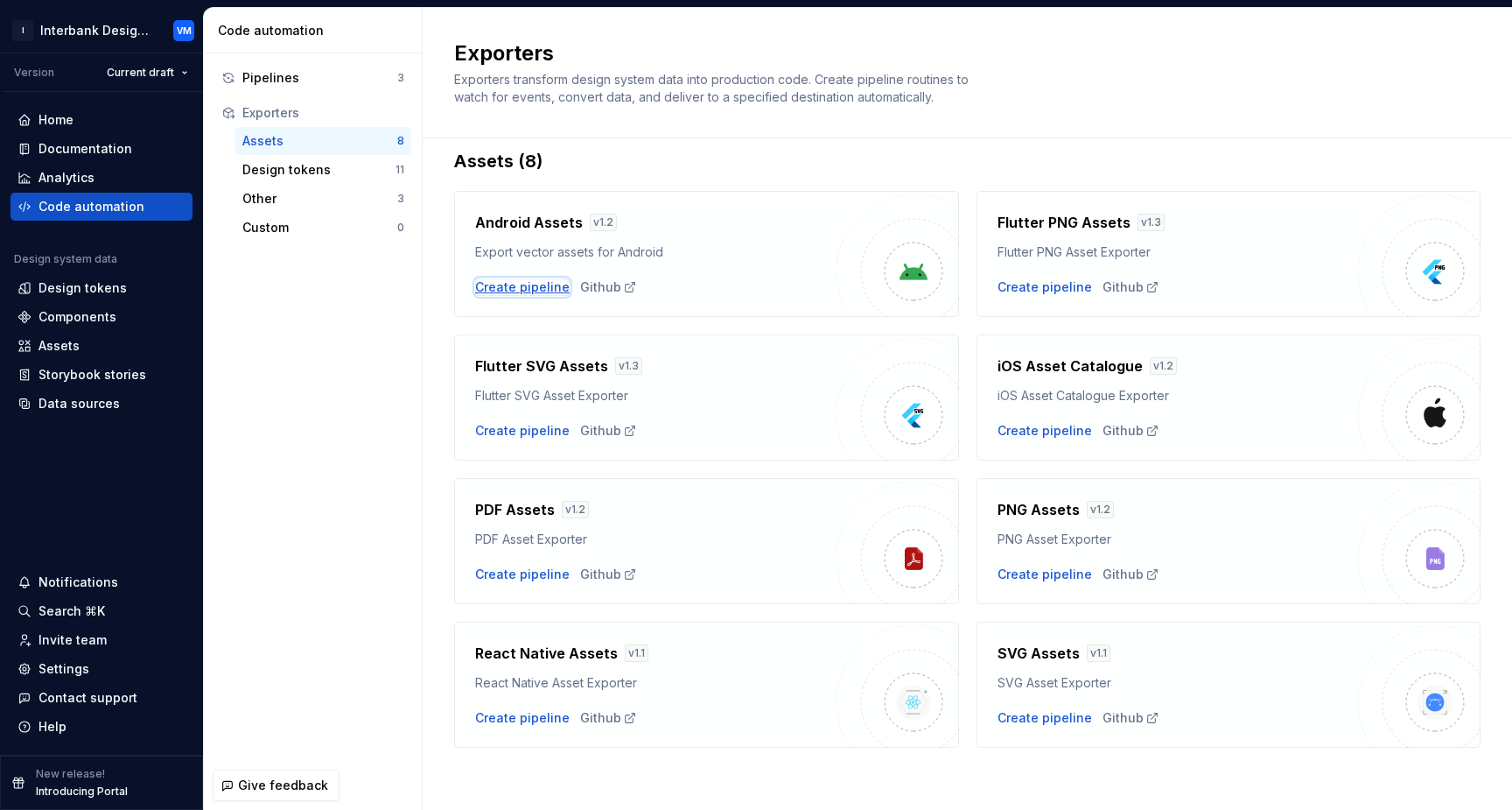
click at [505, 289] on div "Create pipeline" at bounding box center [521, 288] width 94 height 18
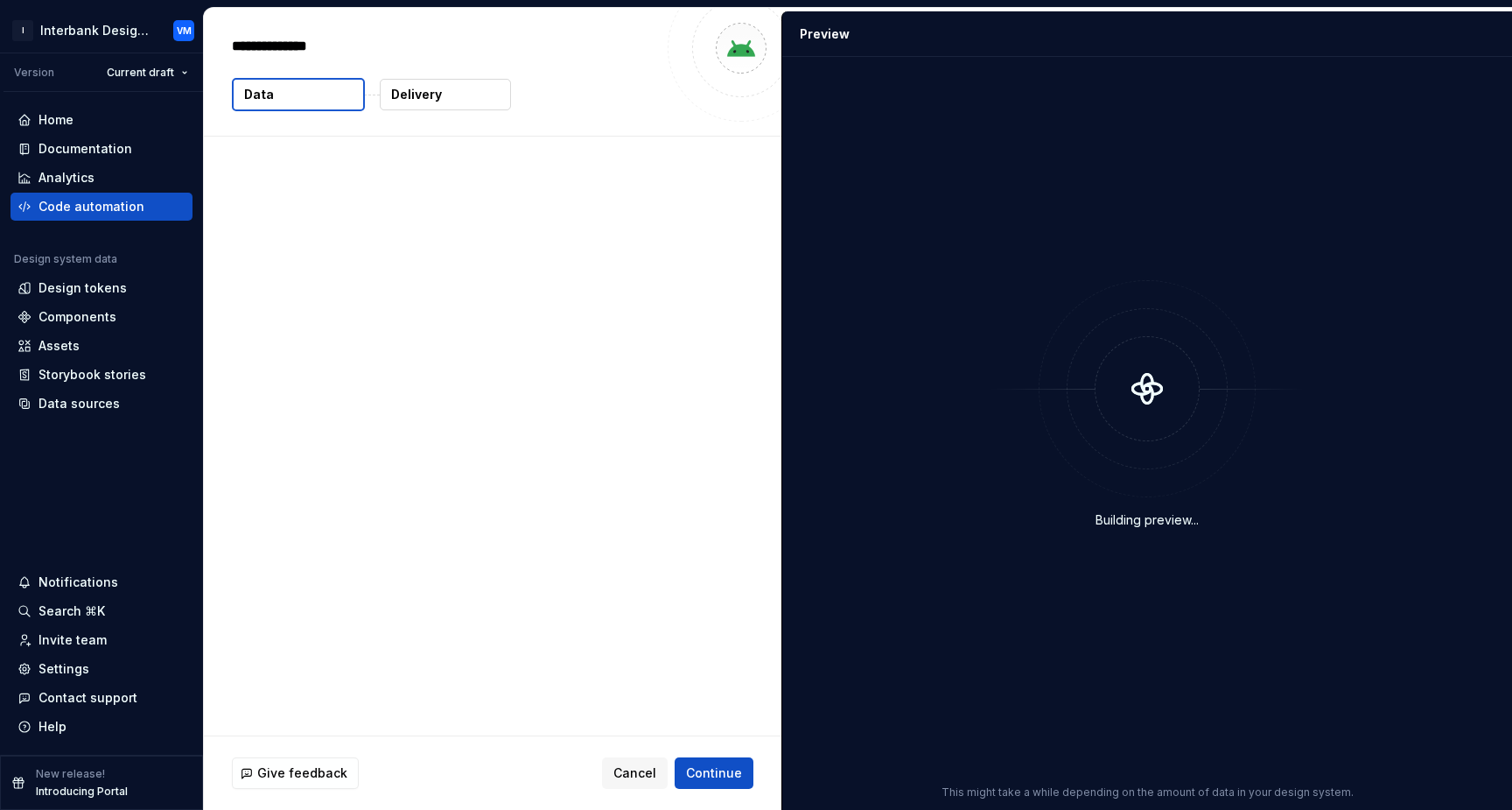
type textarea "*"
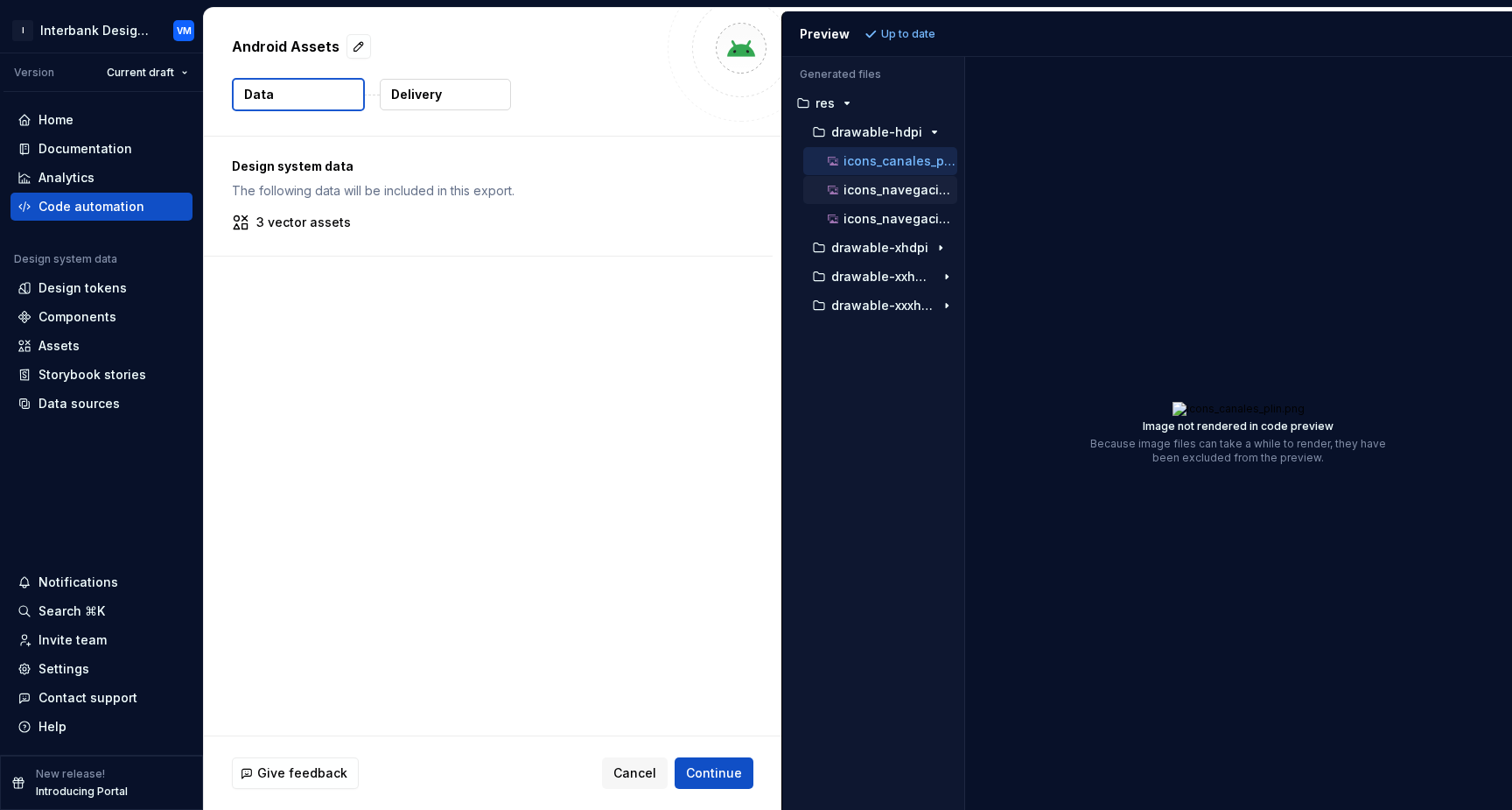
click at [890, 190] on p "icons_navegación_chevron_down_xxs.png" at bounding box center [900, 190] width 114 height 14
click at [877, 213] on p "icons_navegación_chevron_up_xxs.png" at bounding box center [900, 219] width 114 height 14
click at [882, 243] on p "drawable-xhdpi" at bounding box center [880, 248] width 97 height 14
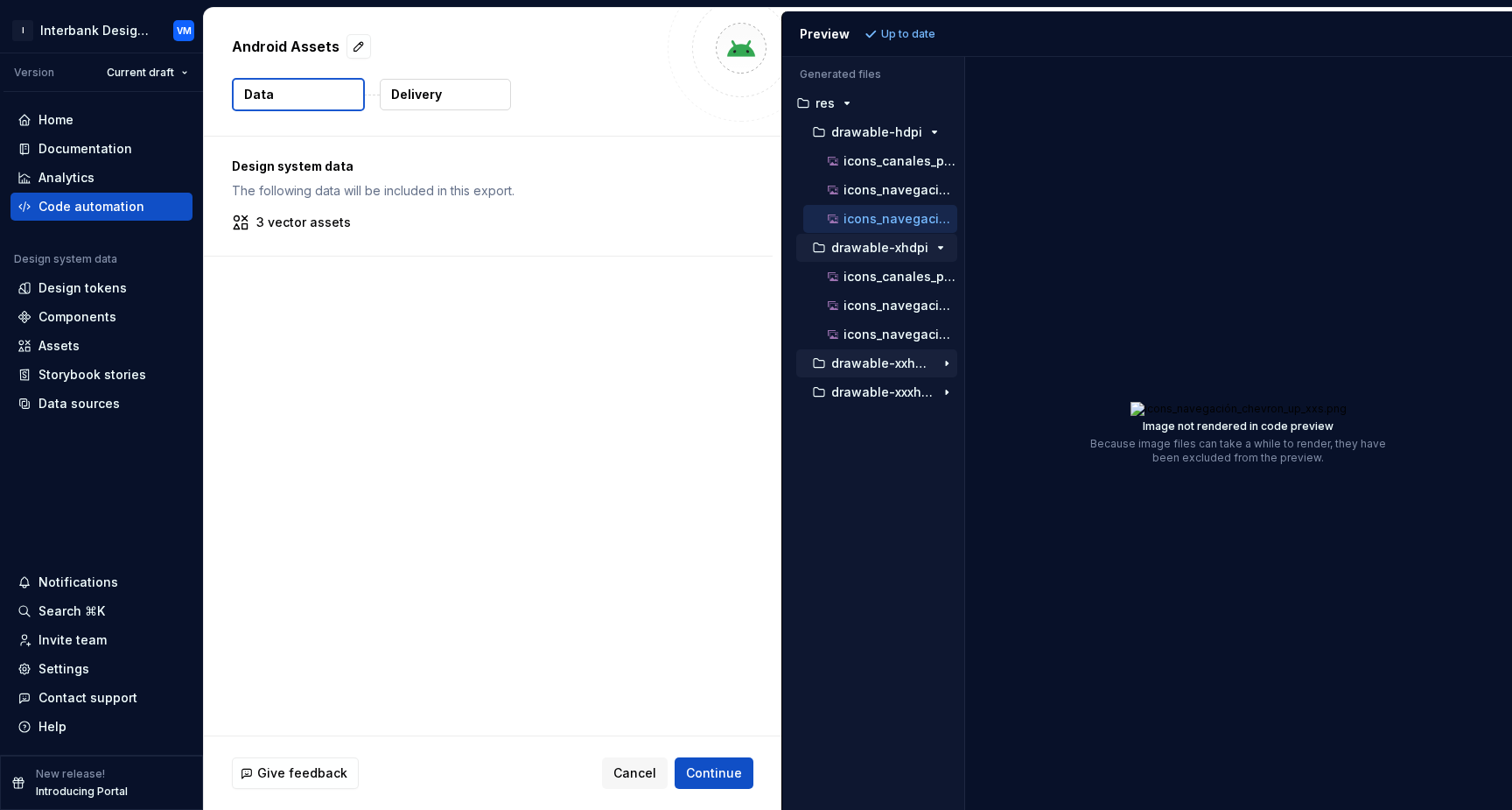
click at [879, 365] on p "drawable-xxhdpi" at bounding box center [883, 363] width 103 height 14
click at [861, 482] on p "drawable-xxxhdpi" at bounding box center [883, 479] width 103 height 14
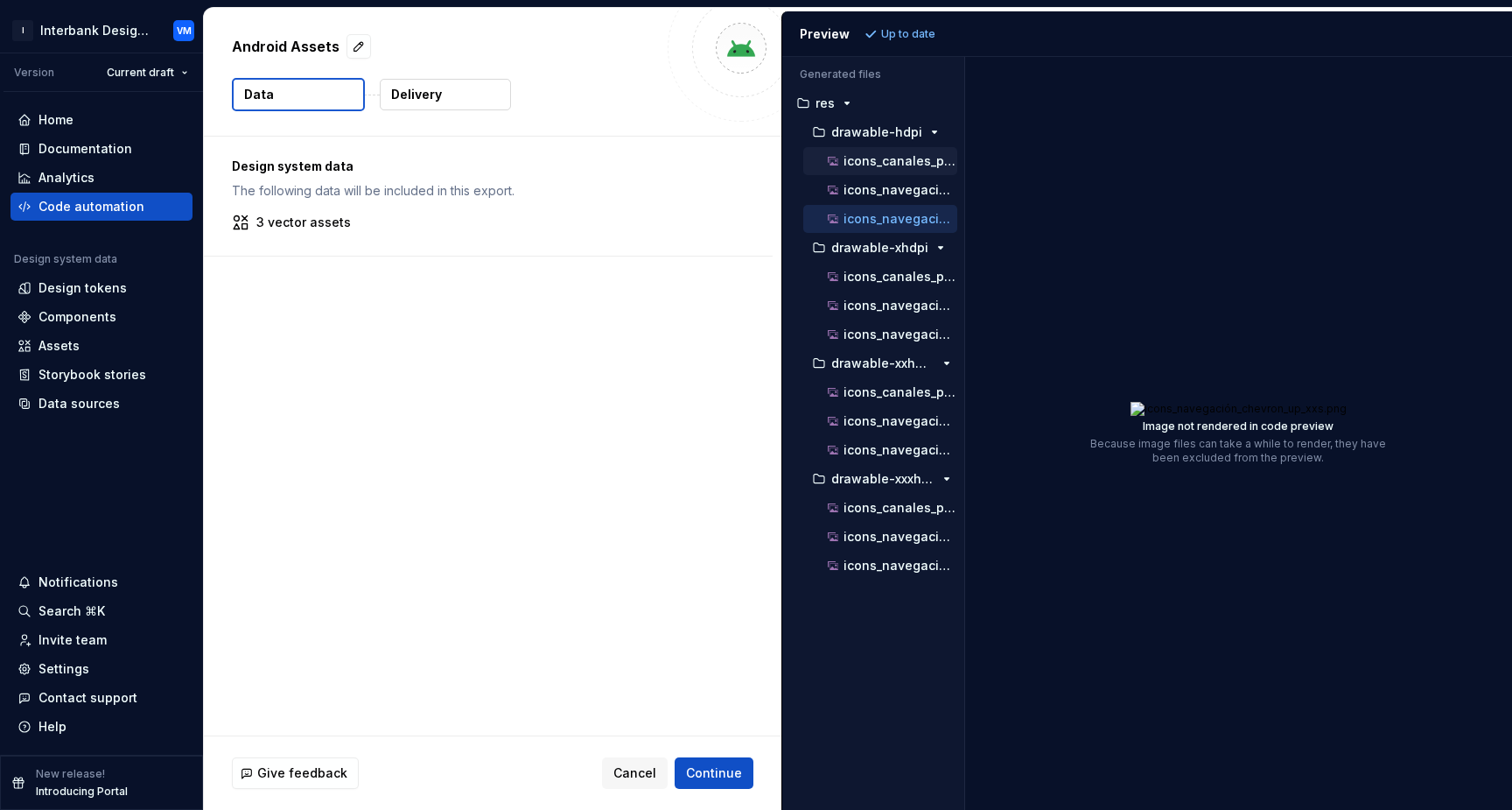
drag, startPoint x: 817, startPoint y: 166, endPoint x: 849, endPoint y: 223, distance: 65.4
click at [850, 224] on ul "icons_canales_plin.png icons_navegación_chevron_down_xxs.png icons_navegación_c…" at bounding box center [876, 189] width 161 height 86
click at [850, 176] on div "icons_navegación_chevron_down_xxs.png" at bounding box center [880, 189] width 154 height 28
click at [847, 159] on p "icons_canales_plin.png" at bounding box center [900, 161] width 114 height 14
click at [851, 184] on p "icons_navegación_chevron_down_xxs.png" at bounding box center [900, 190] width 114 height 14
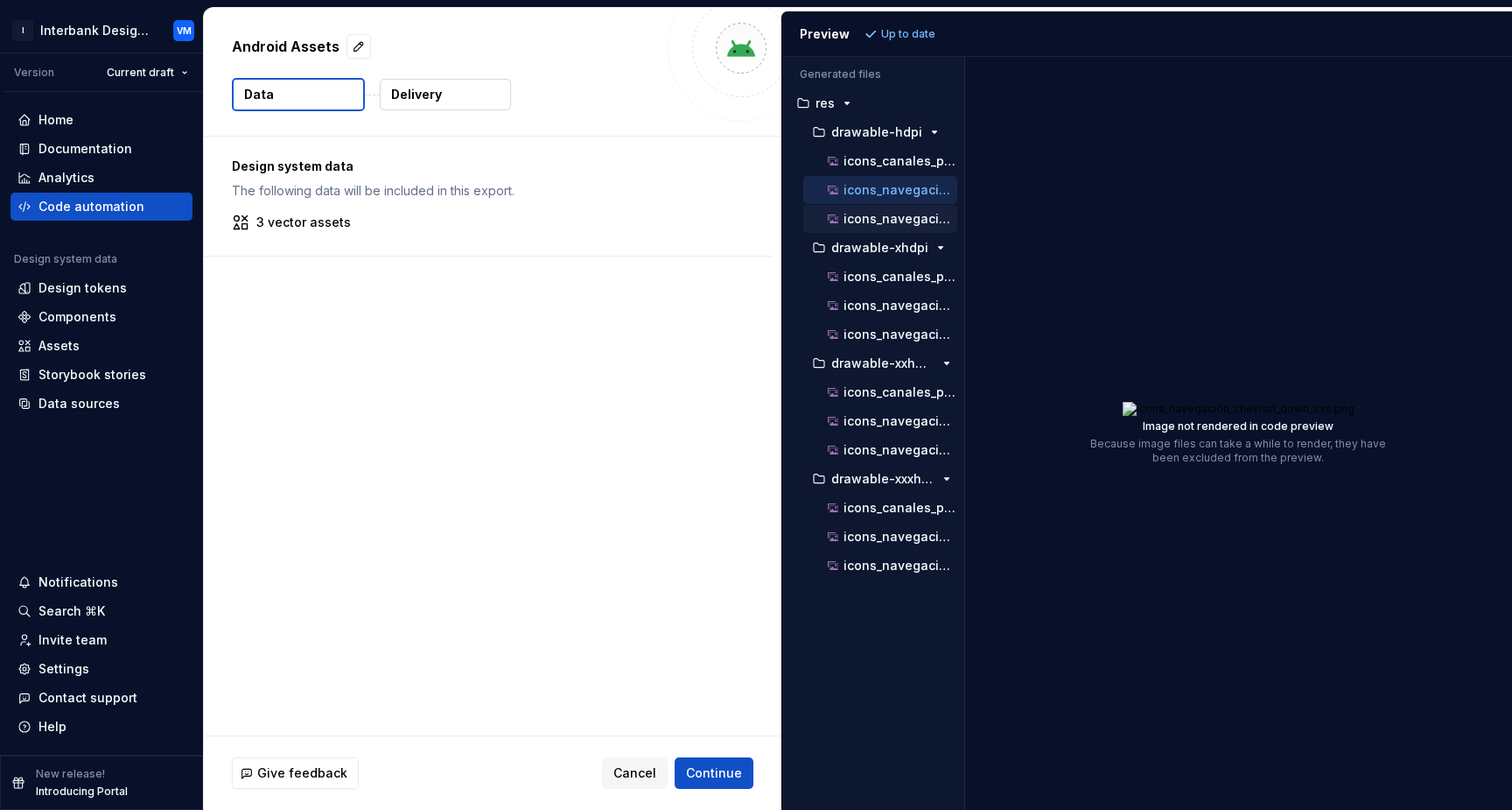
click at [847, 213] on p "icons_navegación_chevron_up_xxs.png" at bounding box center [900, 219] width 114 height 14
click at [854, 161] on p "icons_canales_plin.png" at bounding box center [900, 161] width 114 height 14
click at [850, 184] on p "icons_navegación_chevron_down_xxs.png" at bounding box center [900, 190] width 114 height 14
click at [850, 214] on p "icons_navegación_chevron_up_xxs.png" at bounding box center [900, 219] width 114 height 14
click at [872, 139] on button "drawable-hdpi" at bounding box center [876, 132] width 161 height 19
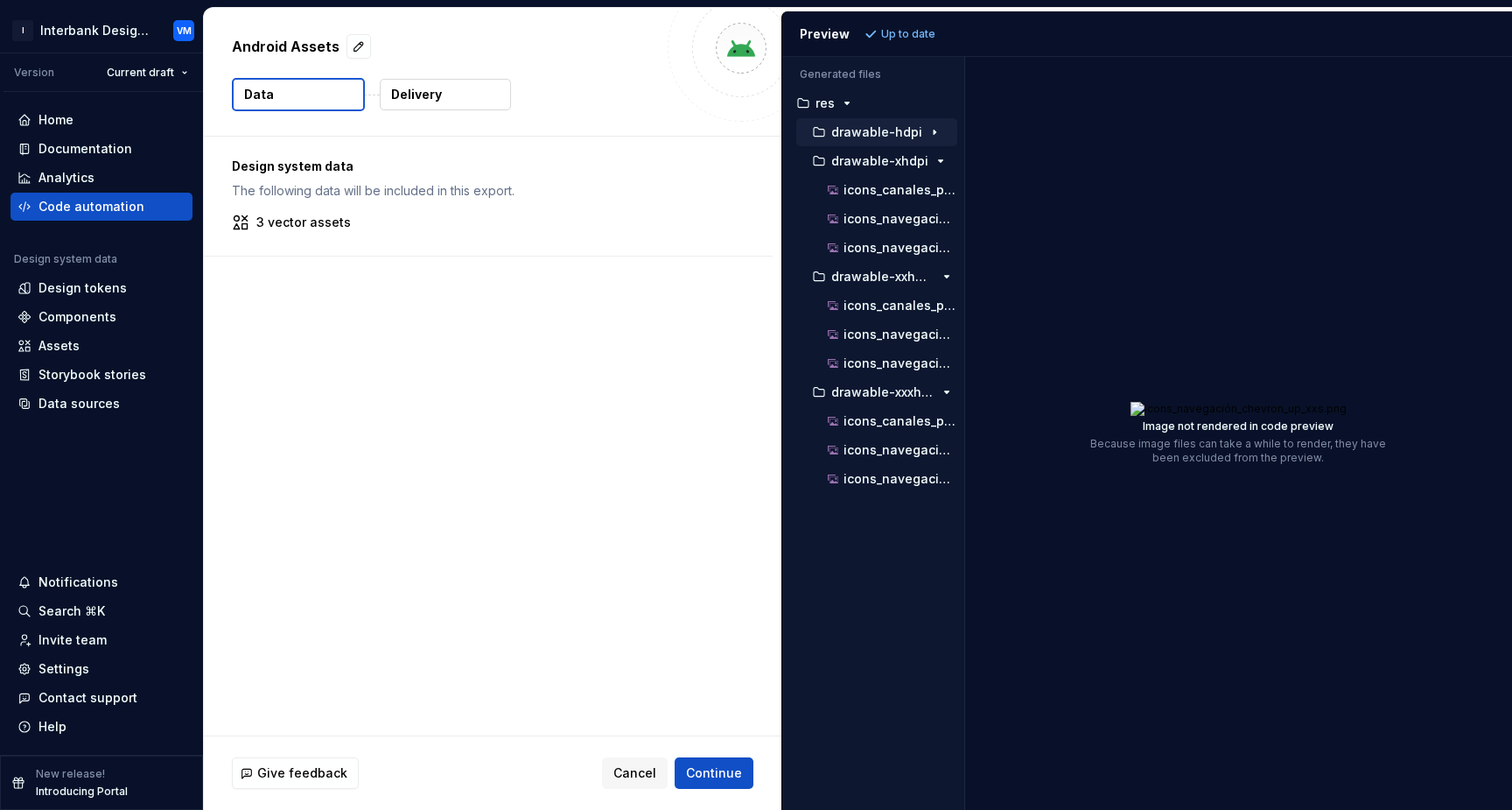
click at [870, 131] on p "drawable-hdpi" at bounding box center [877, 132] width 91 height 14
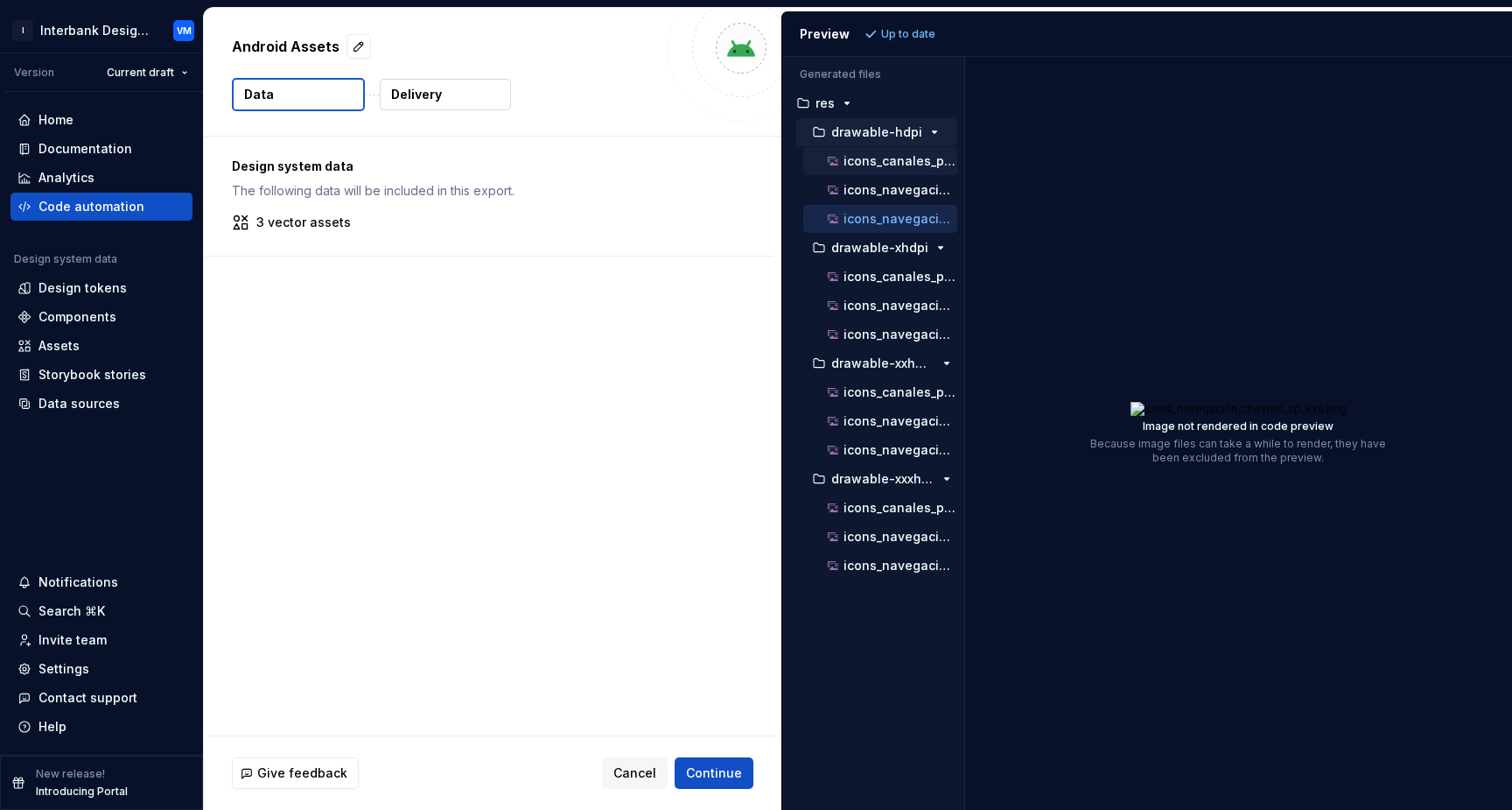
click at [870, 157] on p "icons_canales_plin.png" at bounding box center [900, 161] width 114 height 14
click at [863, 181] on div "icons_navegación_chevron_down_xxs.png" at bounding box center [891, 190] width 133 height 18
click at [860, 220] on p "icons_navegación_chevron_up_xxs.png" at bounding box center [900, 219] width 114 height 14
click at [857, 273] on p "icons_canales_plin.png" at bounding box center [900, 277] width 114 height 14
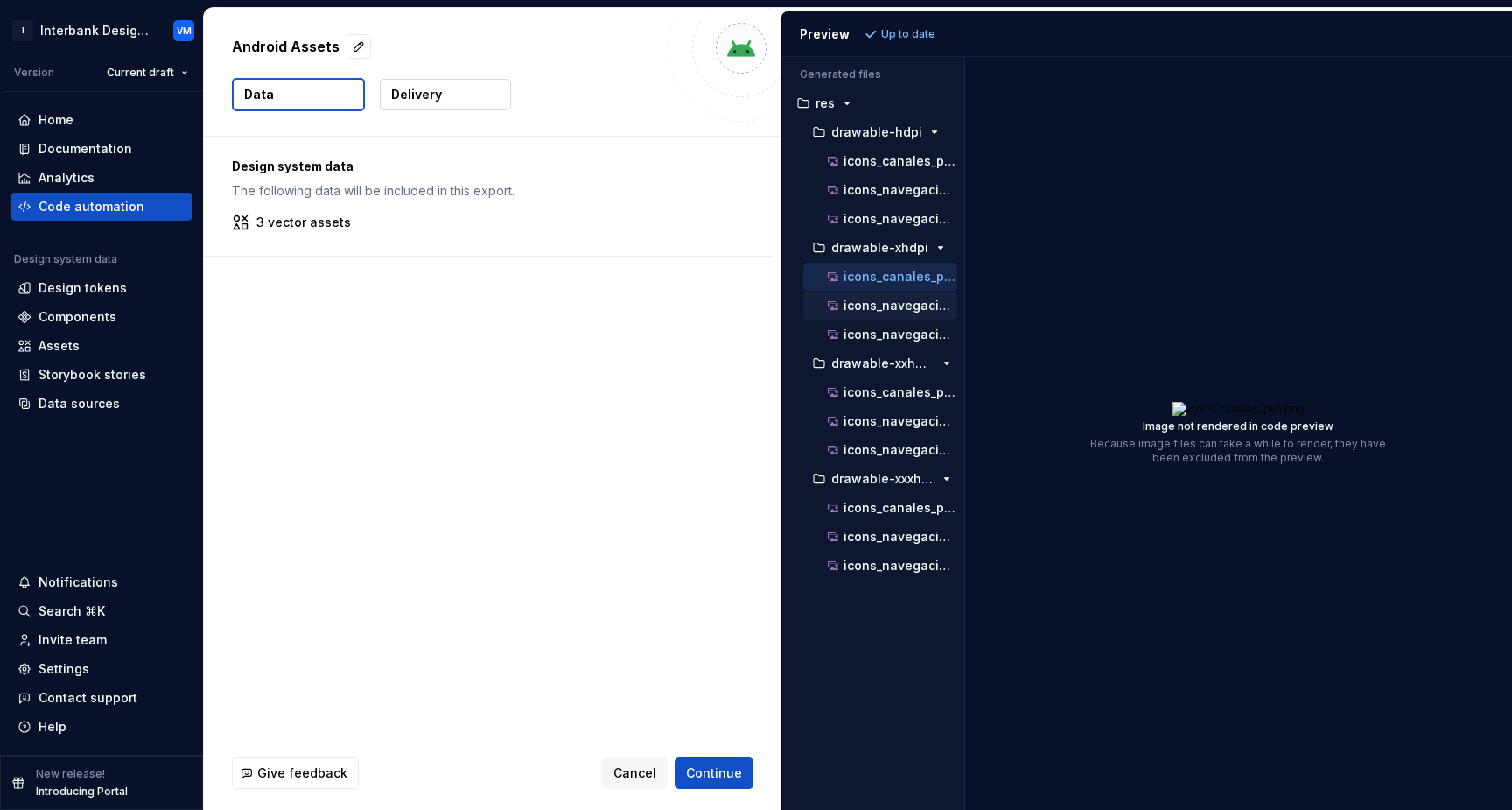
click at [855, 315] on div "icons_navegación_chevron_down_xxs.png" at bounding box center [880, 305] width 154 height 28
click at [856, 313] on div "icons_navegación_chevron_down_xxs.png" at bounding box center [891, 305] width 133 height 18
click at [858, 344] on div "icons_navegación_chevron_up_xxs.png" at bounding box center [880, 334] width 154 height 28
click at [858, 343] on button "icons_navegación_chevron_up_xxs.png" at bounding box center [880, 334] width 154 height 19
click at [865, 391] on p "icons_canales_plin.png" at bounding box center [900, 392] width 114 height 14
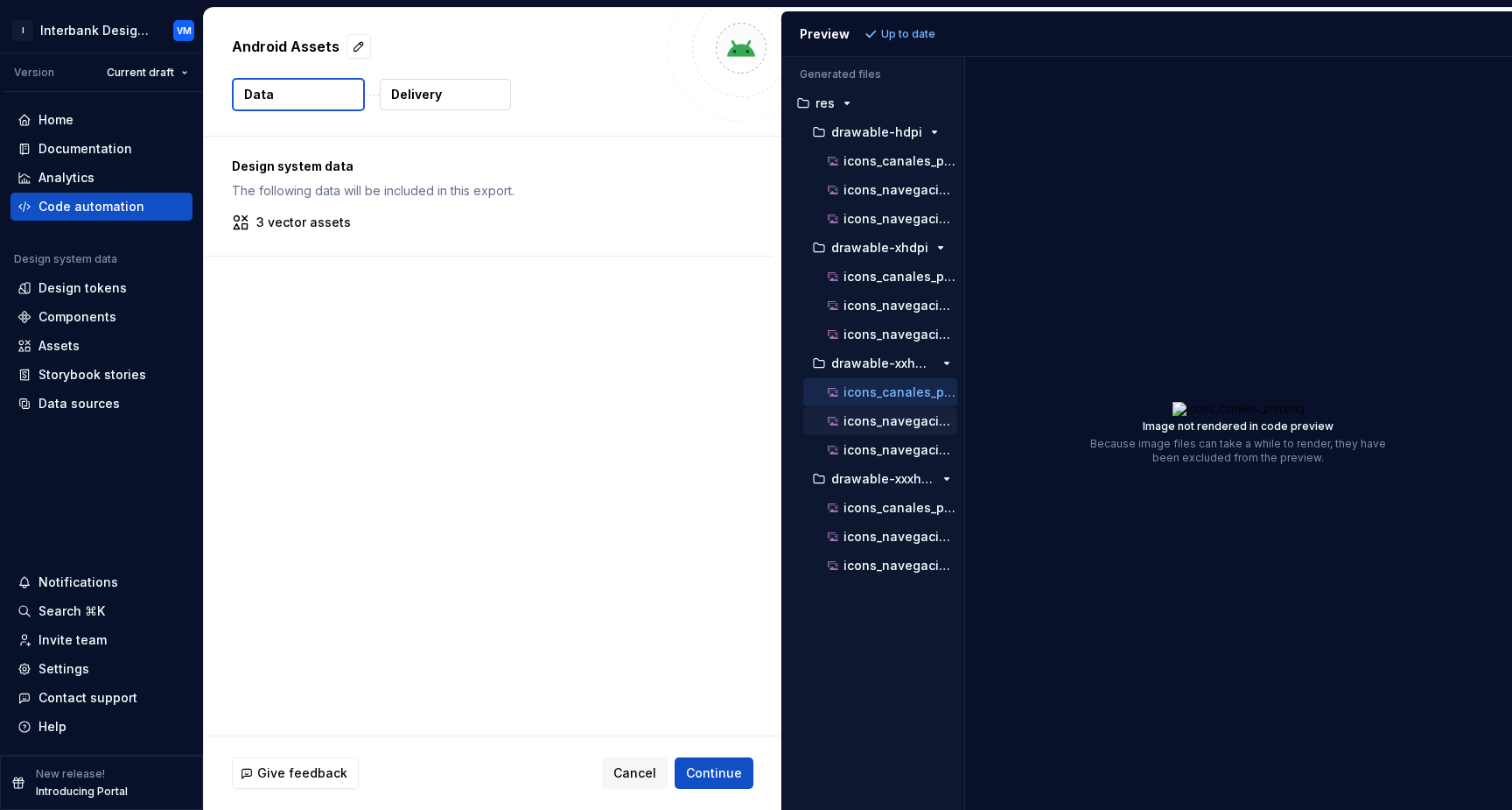
click at [867, 422] on p "icons_navegación_chevron_down_xxs.png" at bounding box center [900, 421] width 114 height 14
click at [862, 450] on p "icons_navegación_chevron_up_xxs.png" at bounding box center [900, 450] width 114 height 14
click at [865, 509] on p "icons_canales_plin.png" at bounding box center [900, 508] width 114 height 14
click at [864, 537] on p "icons_navegación_chevron_down_xxs.png" at bounding box center [900, 536] width 114 height 14
click at [866, 565] on p "icons_navegación_chevron_up_xxs.png" at bounding box center [900, 565] width 114 height 14
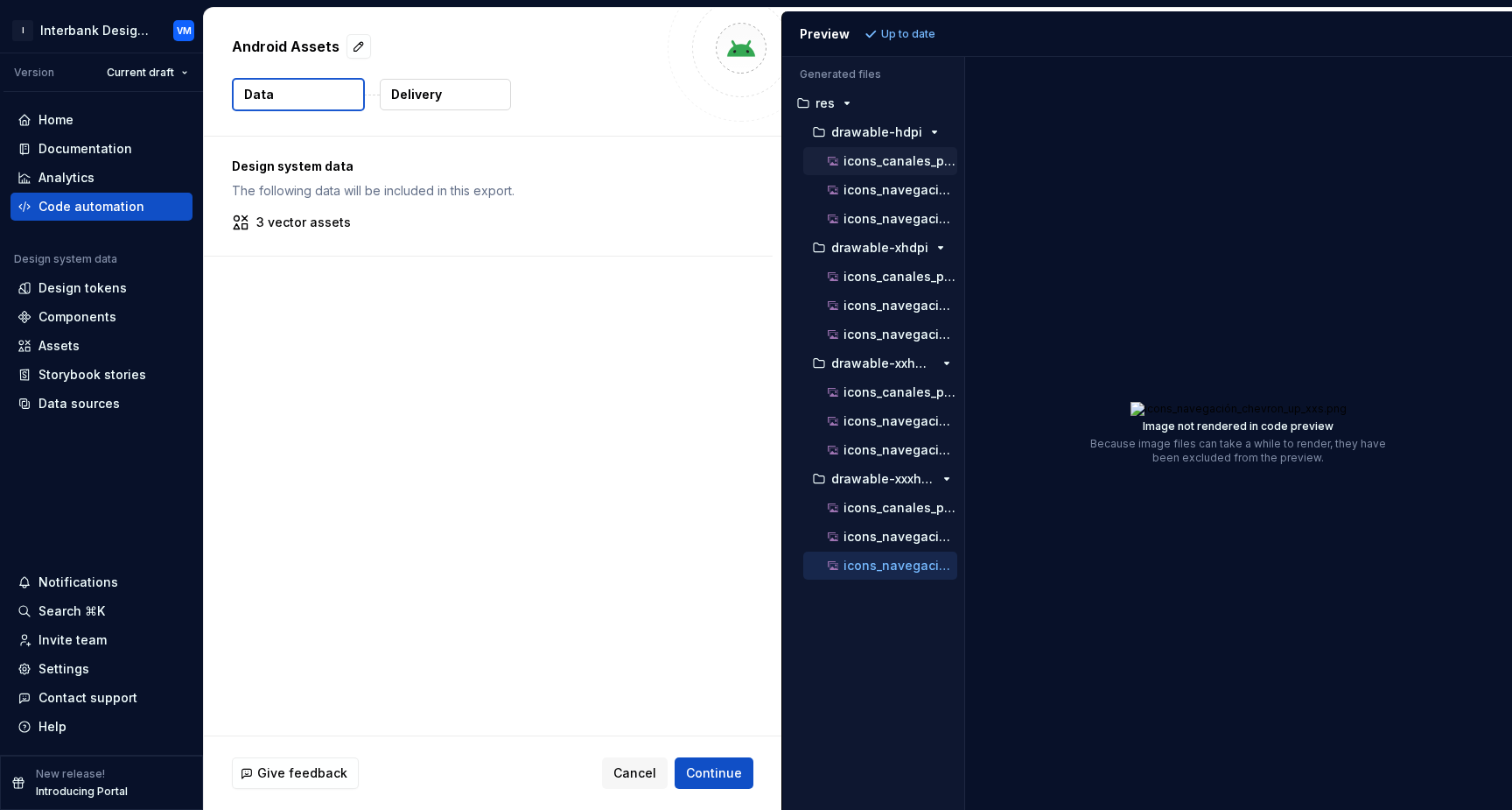
click at [915, 164] on p "icons_canales_plin.png" at bounding box center [900, 161] width 114 height 14
click at [897, 189] on p "icons_navegación_chevron_down_xxs.png" at bounding box center [900, 190] width 114 height 14
click at [912, 172] on div "icons_canales_plin.png" at bounding box center [880, 161] width 154 height 28
click at [923, 135] on div "button" at bounding box center [933, 132] width 21 height 14
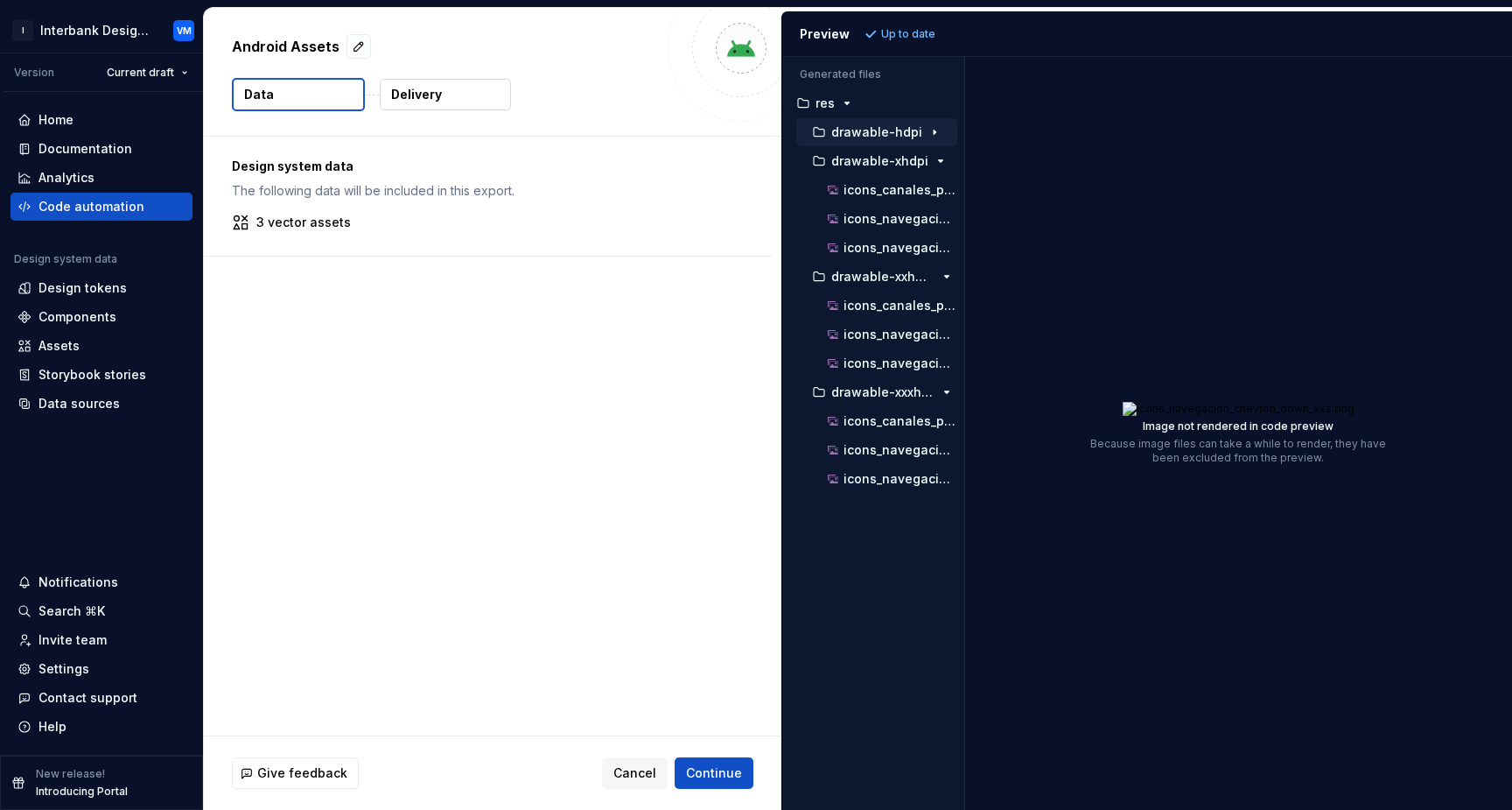
click at [923, 135] on div "button" at bounding box center [933, 132] width 21 height 14
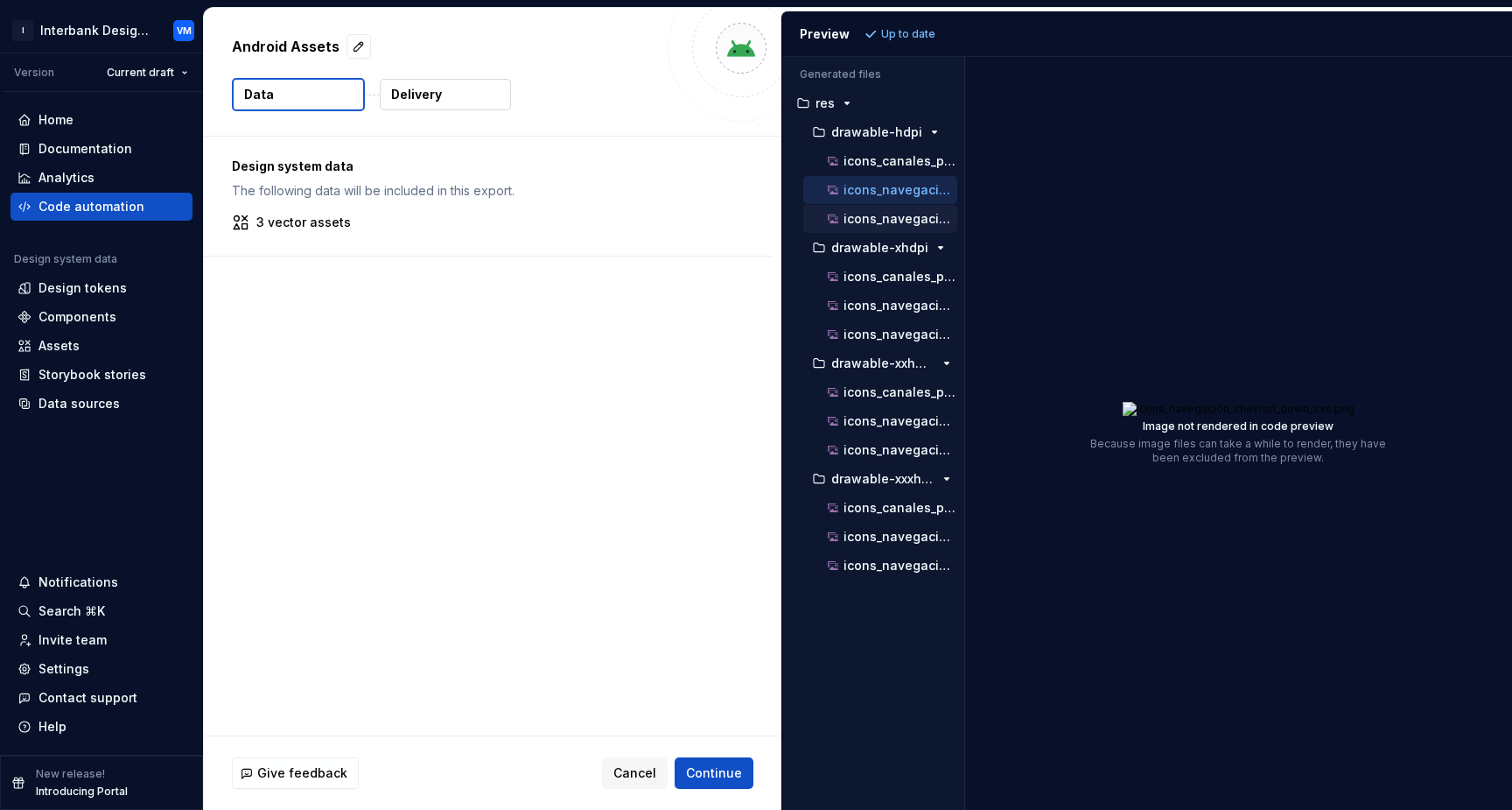
click at [883, 209] on button "icons_navegación_chevron_up_xxs.png" at bounding box center [880, 218] width 154 height 19
click at [878, 276] on p "icons_canales_plin.png" at bounding box center [900, 277] width 114 height 14
click at [877, 314] on button "icons_navegación_chevron_down_xxs.png" at bounding box center [880, 304] width 154 height 19
click at [884, 448] on p "icons_navegación_chevron_up_xxs.png" at bounding box center [900, 450] width 114 height 14
drag, startPoint x: 862, startPoint y: 152, endPoint x: 862, endPoint y: 217, distance: 65.0
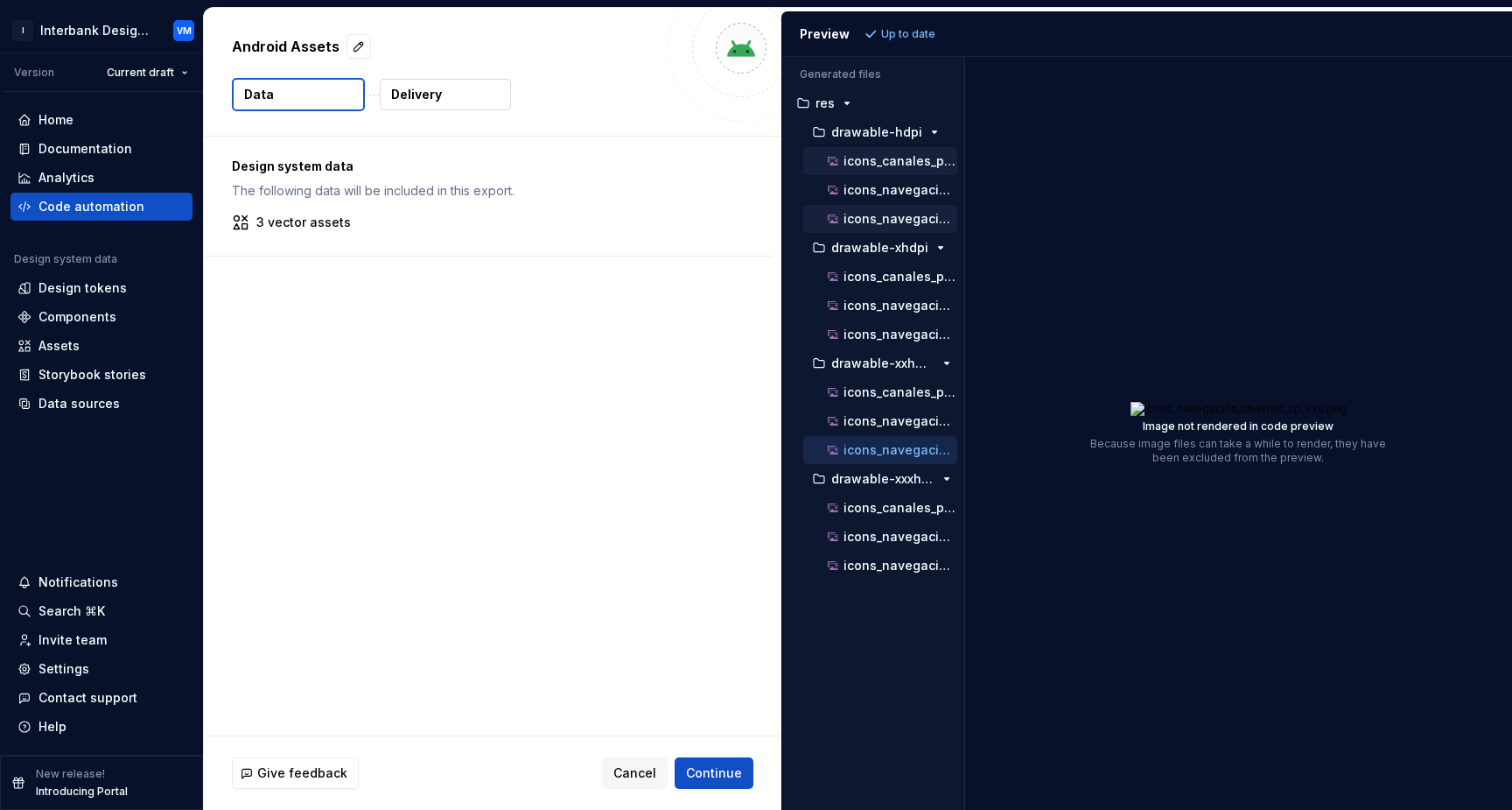
click at [862, 217] on ul "icons_canales_plin.png icons_navegación_chevron_down_xxs.png icons_navegación_c…" at bounding box center [876, 189] width 161 height 86
drag, startPoint x: 629, startPoint y: 783, endPoint x: 788, endPoint y: 634, distance: 217.9
click at [788, 634] on div "Android Assets Data Delivery Design system data The following data will be incl…" at bounding box center [858, 408] width 1308 height 802
click at [971, 166] on div "Image not rendered in code preview Because image files can take a while to rend…" at bounding box center [1239, 432] width 548 height 752
click at [967, 166] on div "Generated files Accessibility guide for tree . Navigate the tree with the arrow…" at bounding box center [1146, 432] width 729 height 752
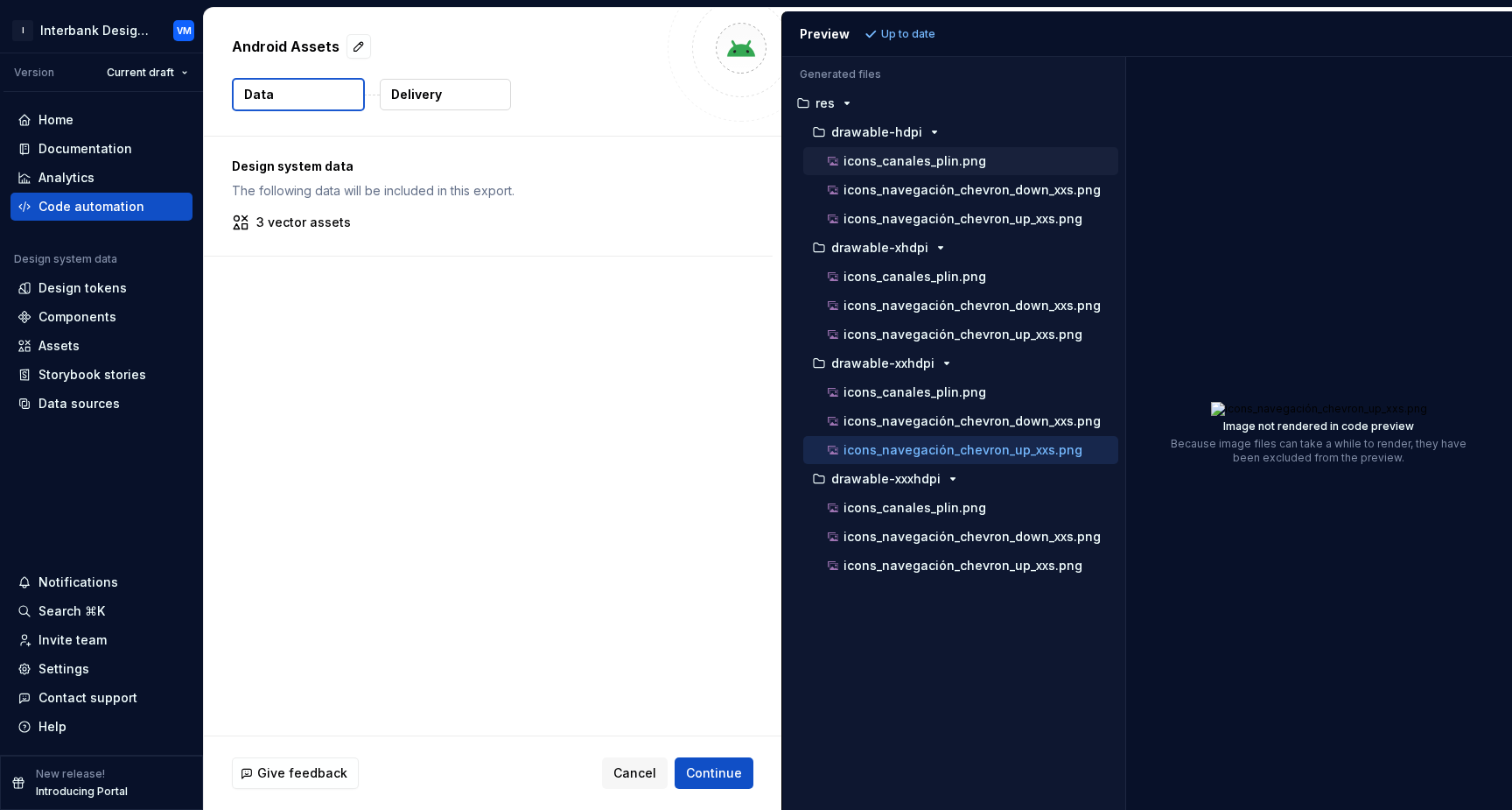
click at [1126, 166] on div "Generated files Accessibility guide for tree . Navigate the tree with the arrow…" at bounding box center [1146, 432] width 729 height 752
click at [641, 777] on span "Cancel" at bounding box center [634, 773] width 43 height 18
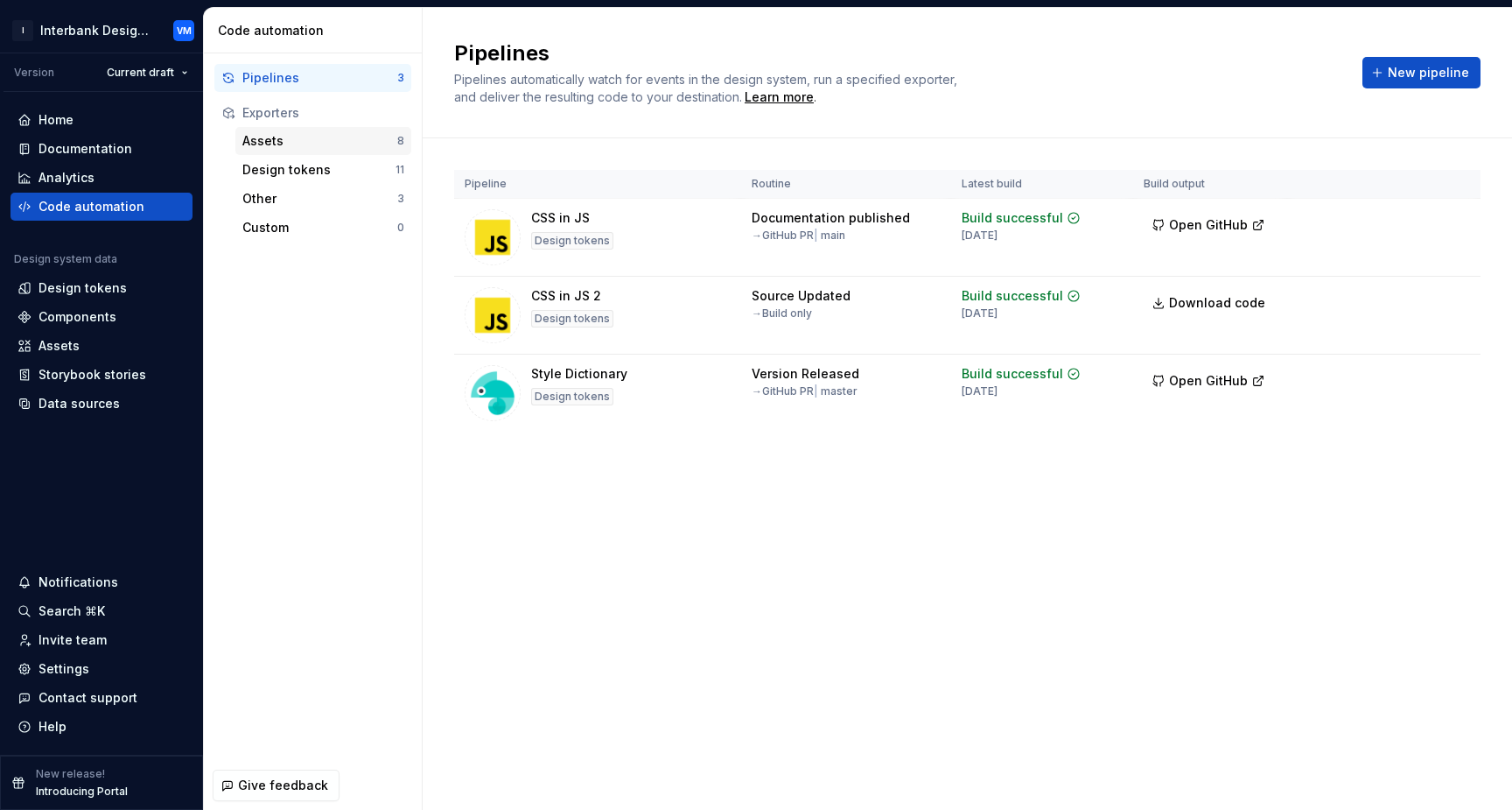
click at [280, 134] on div "Assets" at bounding box center [320, 141] width 155 height 18
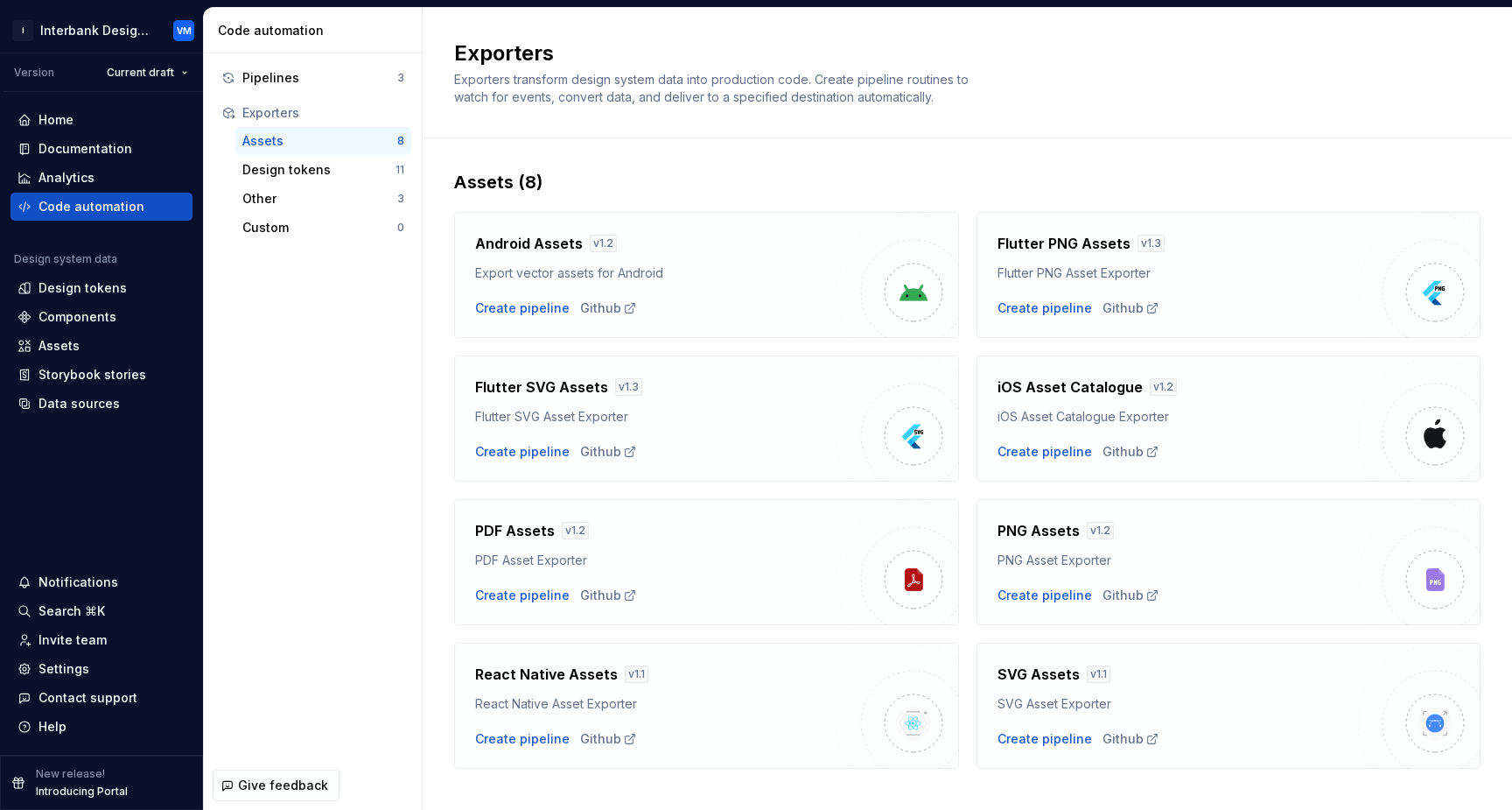
scroll to position [26, 0]
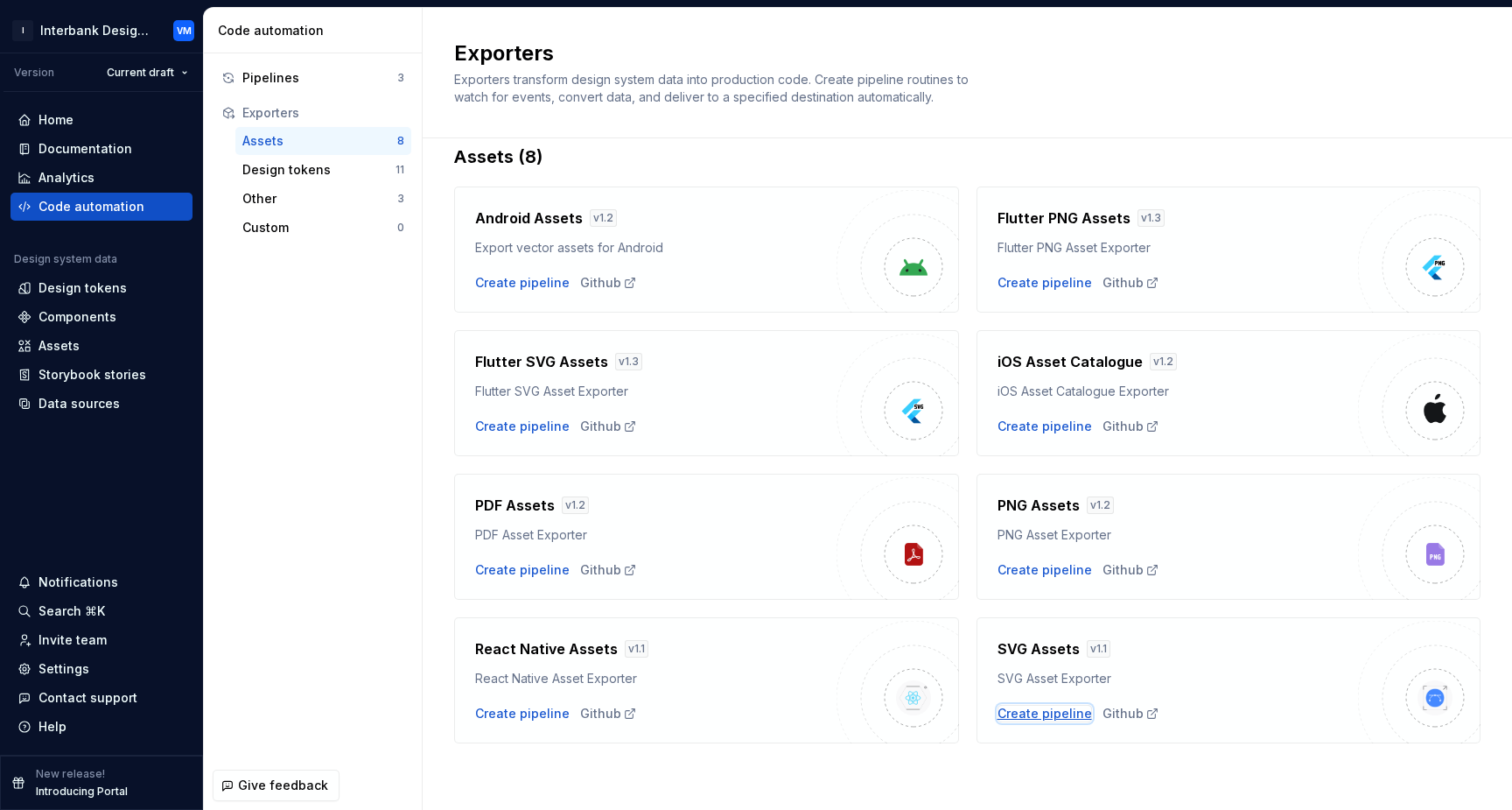
click at [1056, 718] on div "Create pipeline" at bounding box center [1044, 714] width 94 height 18
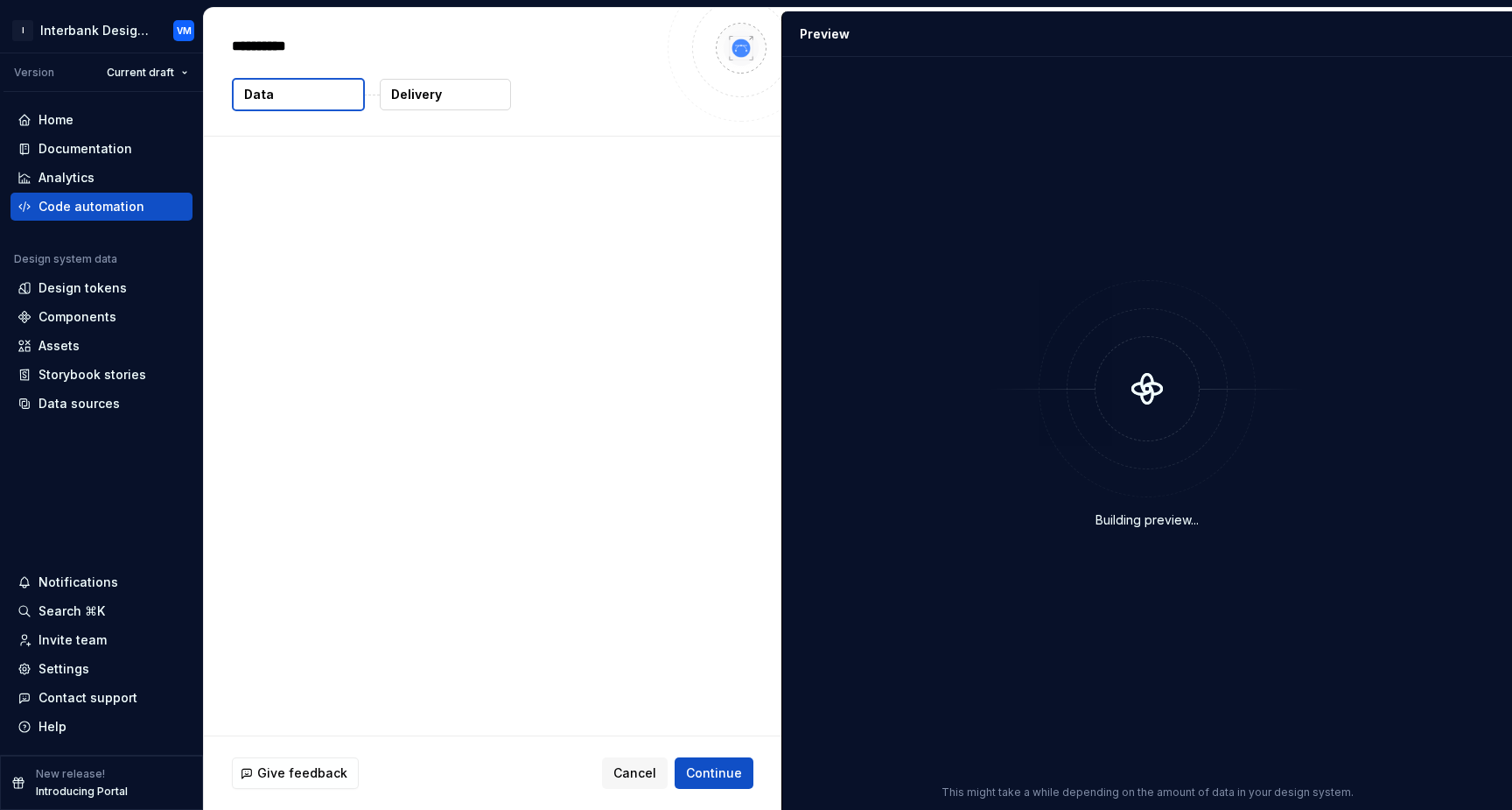
type textarea "*"
